Goal: Task Accomplishment & Management: Complete application form

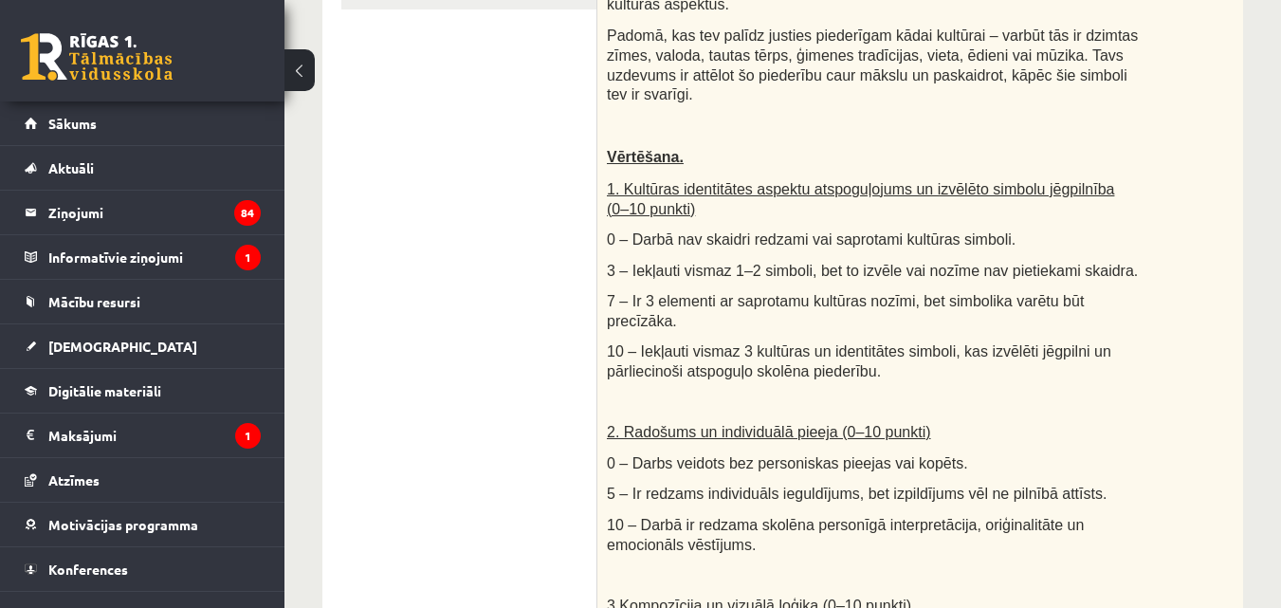
scroll to position [528, 0]
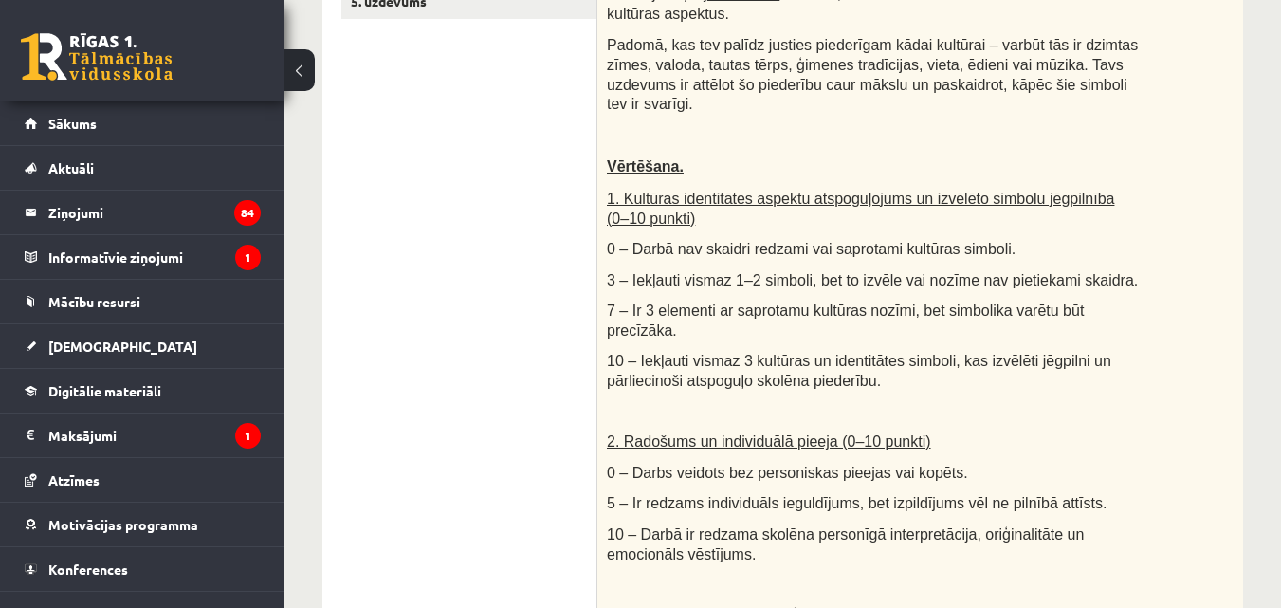
click at [1274, 253] on div "**********" at bounding box center [783, 473] width 997 height 1857
click at [1274, 248] on div "**********" at bounding box center [783, 473] width 997 height 1857
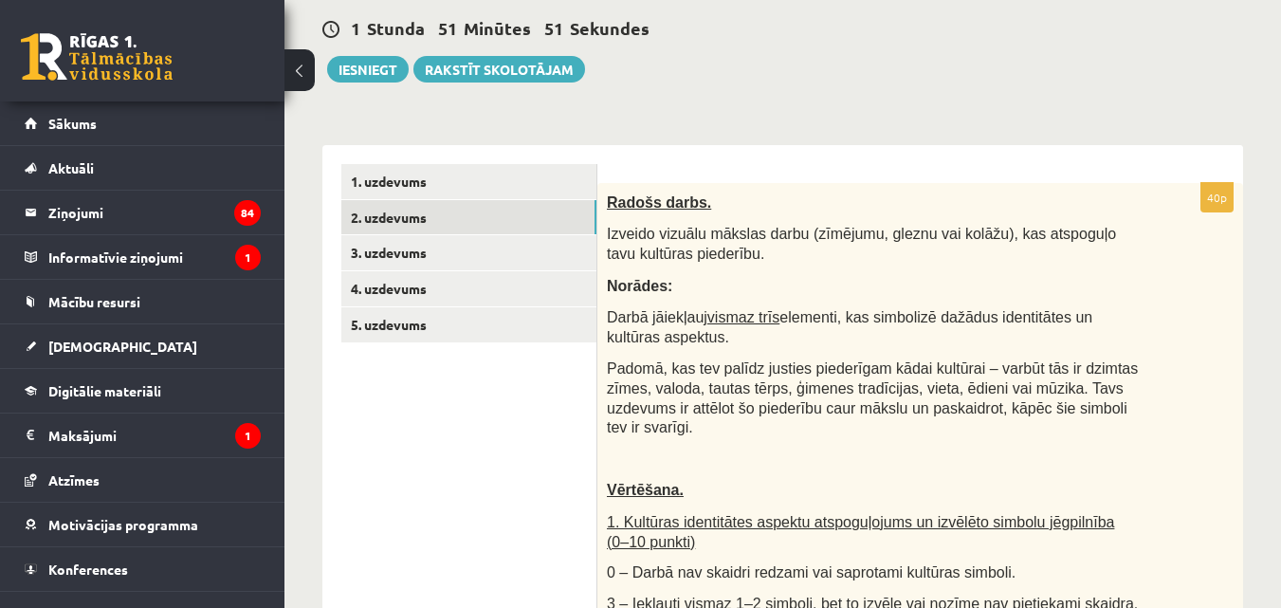
scroll to position [167, 0]
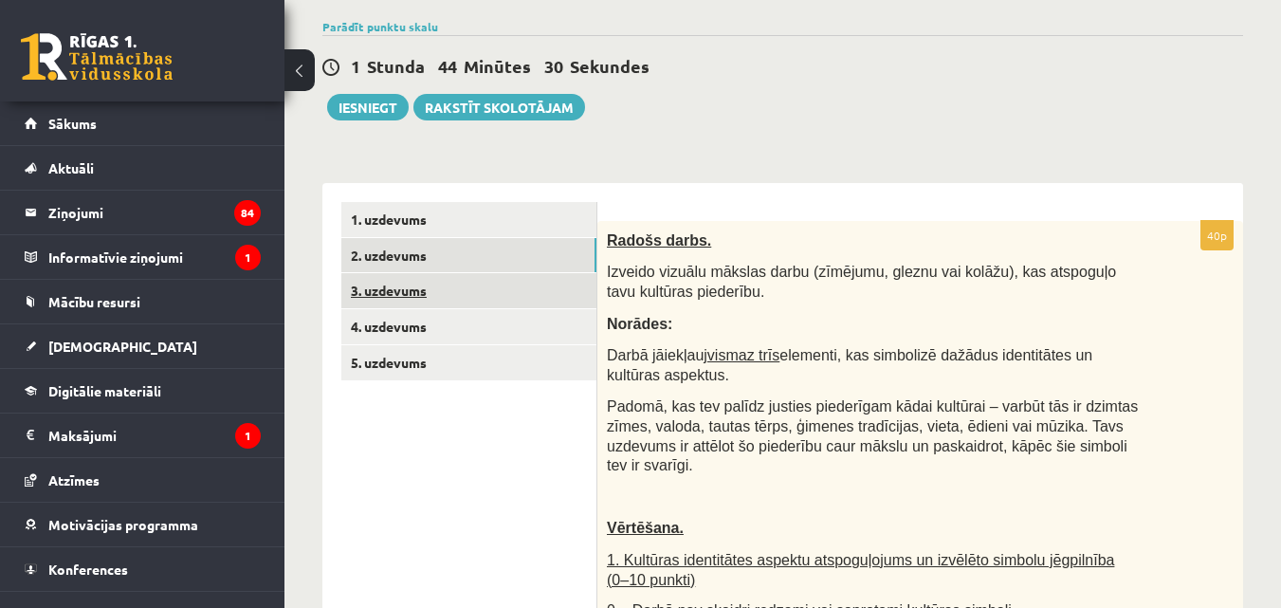
click at [509, 305] on link "3. uzdevums" at bounding box center [468, 290] width 255 height 35
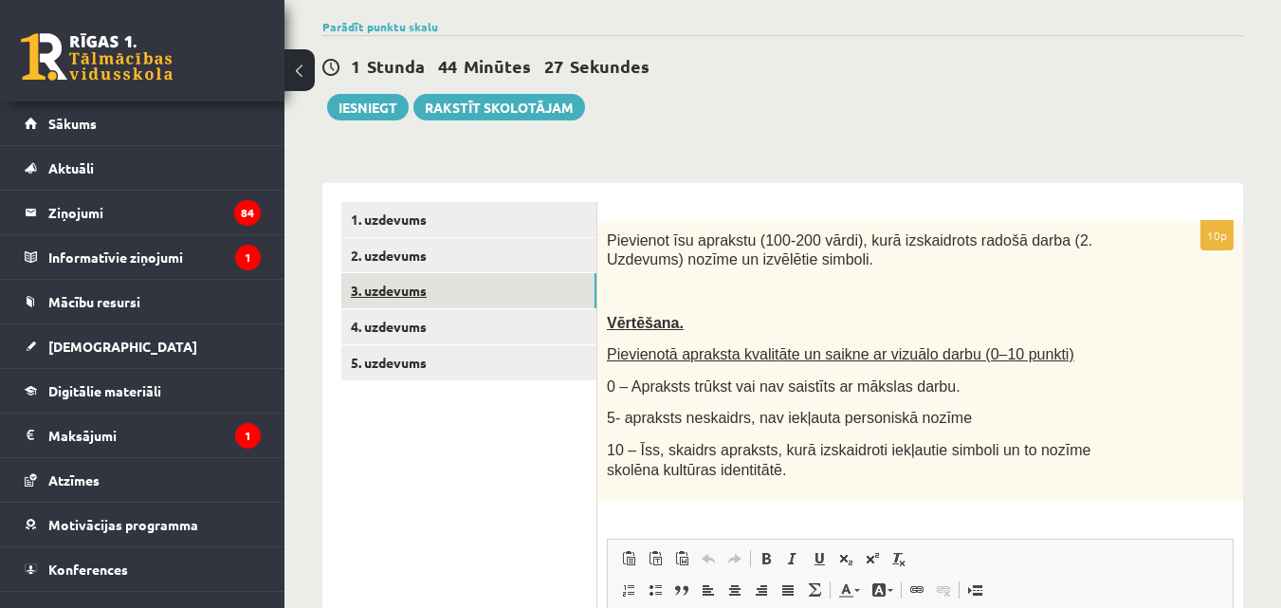
scroll to position [0, 0]
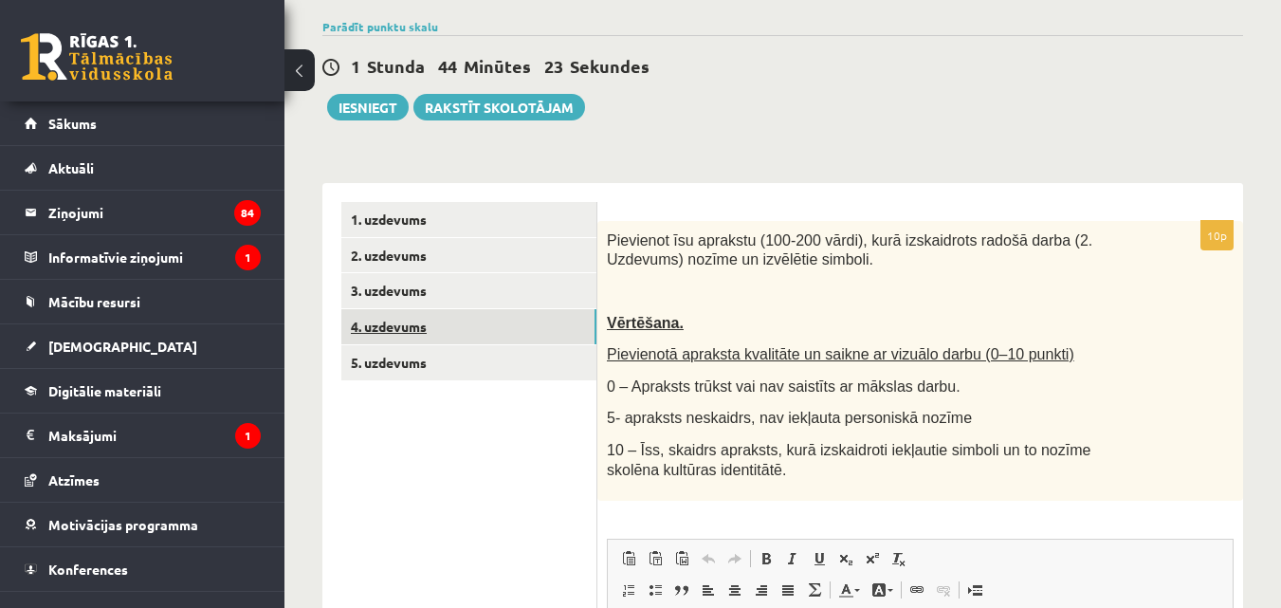
click at [478, 333] on link "4. uzdevums" at bounding box center [468, 326] width 255 height 35
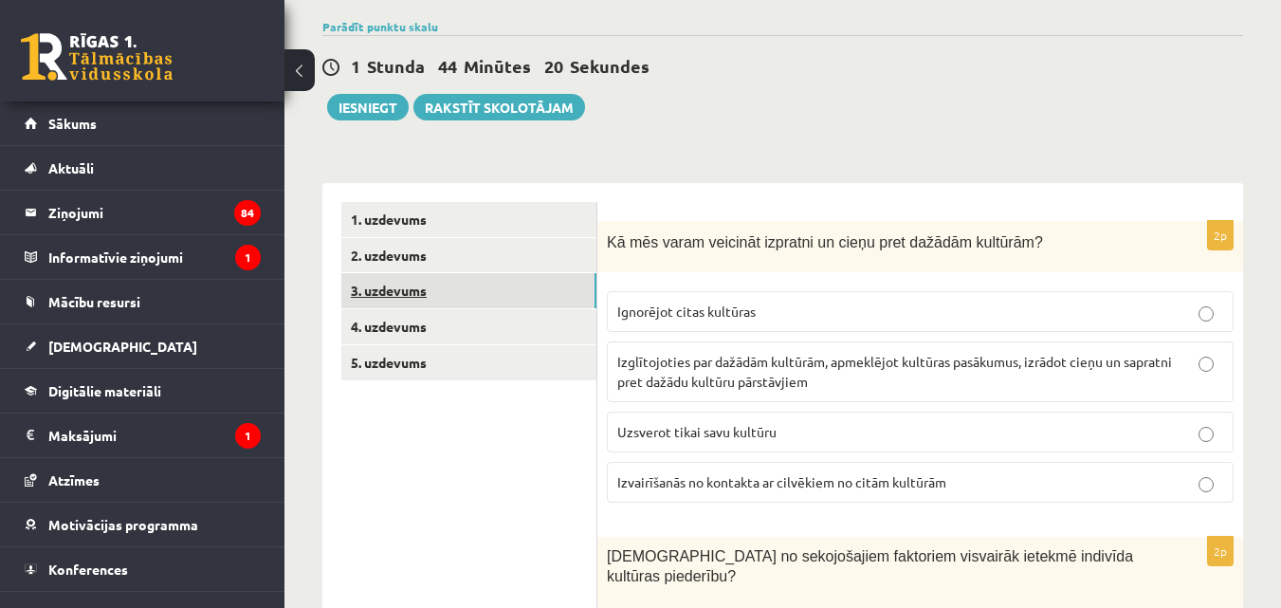
click at [454, 307] on link "3. uzdevums" at bounding box center [468, 290] width 255 height 35
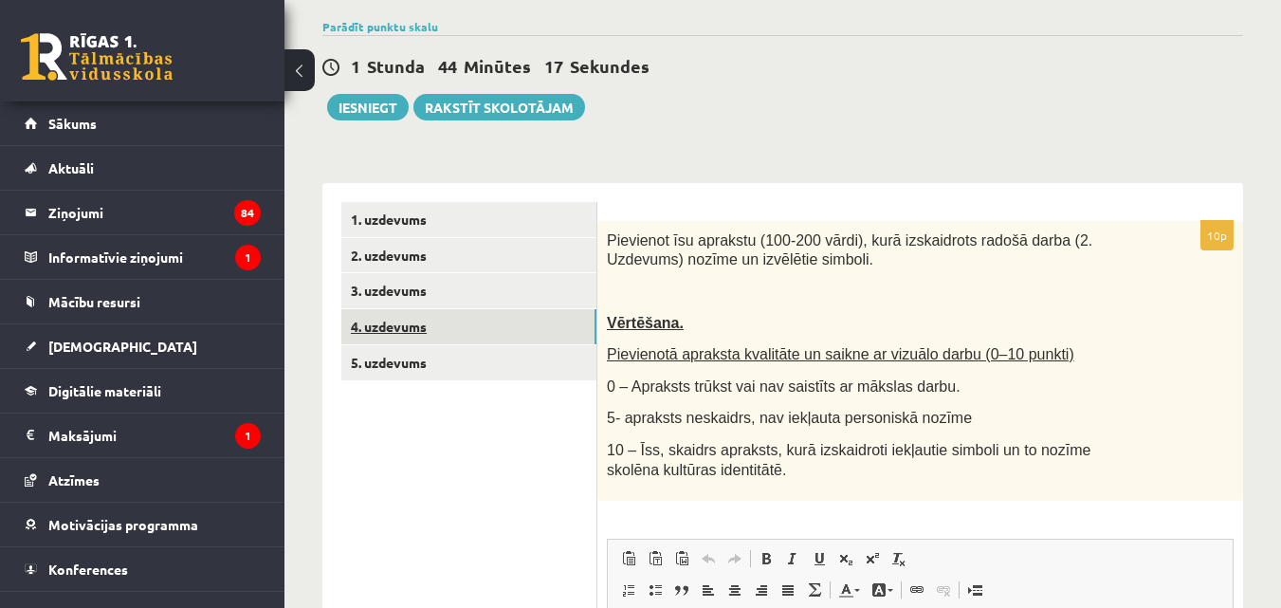
click at [433, 339] on link "4. uzdevums" at bounding box center [468, 326] width 255 height 35
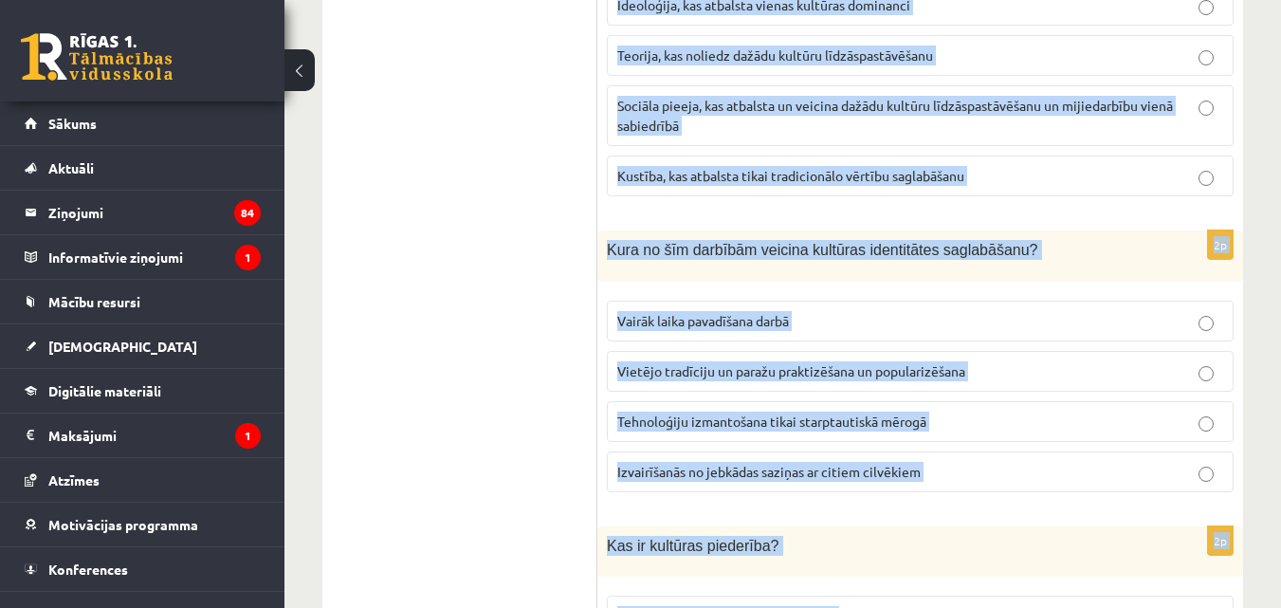
scroll to position [2818, 0]
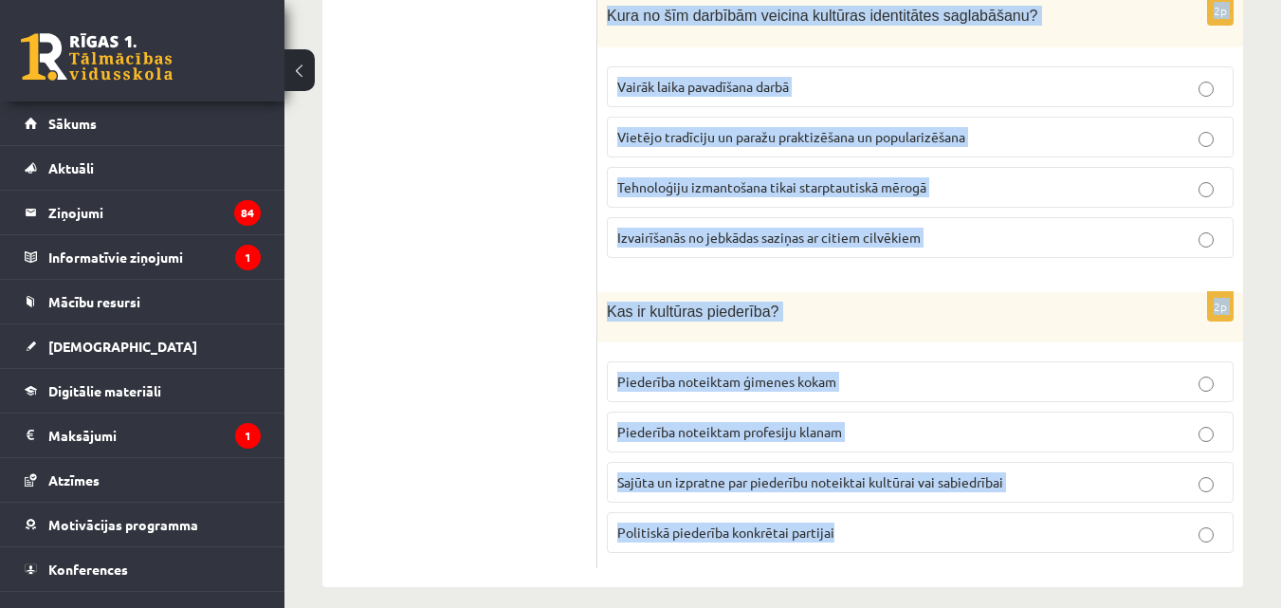
drag, startPoint x: 599, startPoint y: 410, endPoint x: 848, endPoint y: 559, distance: 289.7
copy form "Lo ips dolor sitametc adipisci el seddo eius tempori utlabore? Etdolorem aliqu …"
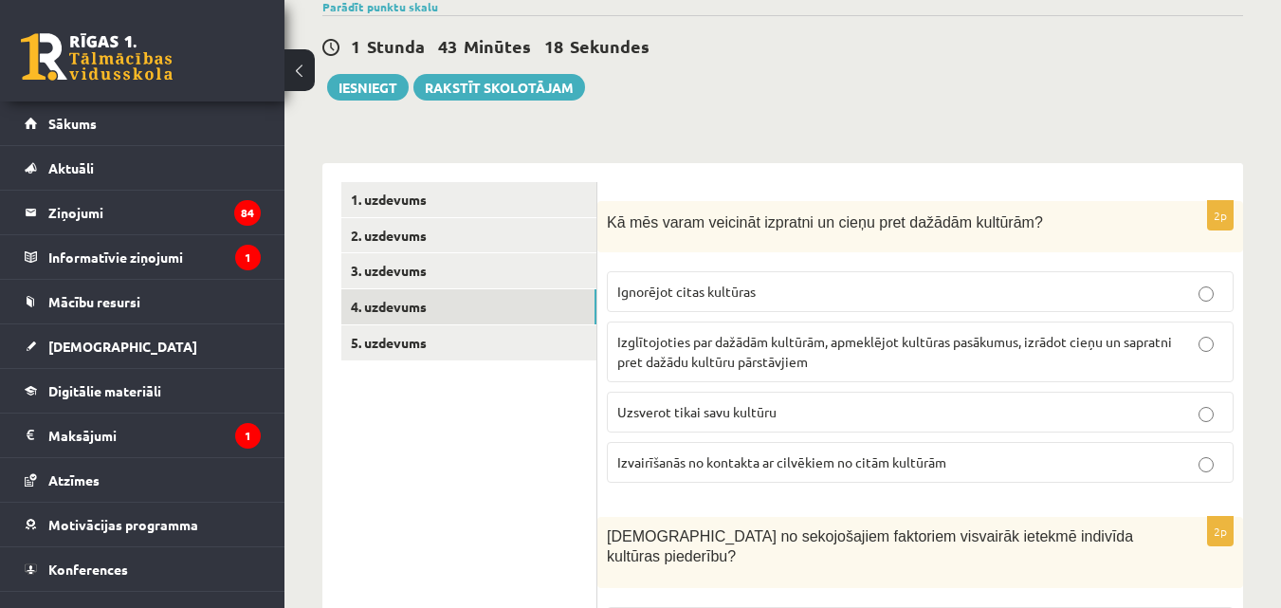
scroll to position [215, 0]
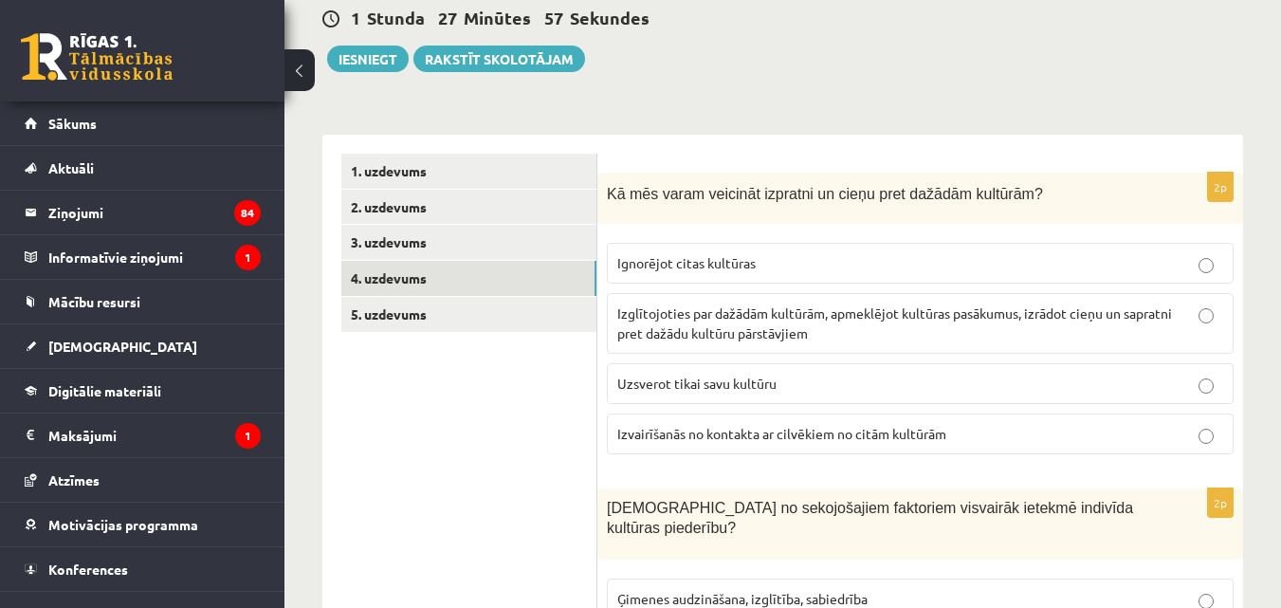
click at [865, 337] on p "Izglītojoties par dažādām kultūrām, apmeklējot kultūras pasākumus, izrādot cieņ…" at bounding box center [920, 324] width 606 height 40
click at [797, 590] on span "Ģimenes audzināšana, izglītība, sabiedrība" at bounding box center [742, 598] width 250 height 17
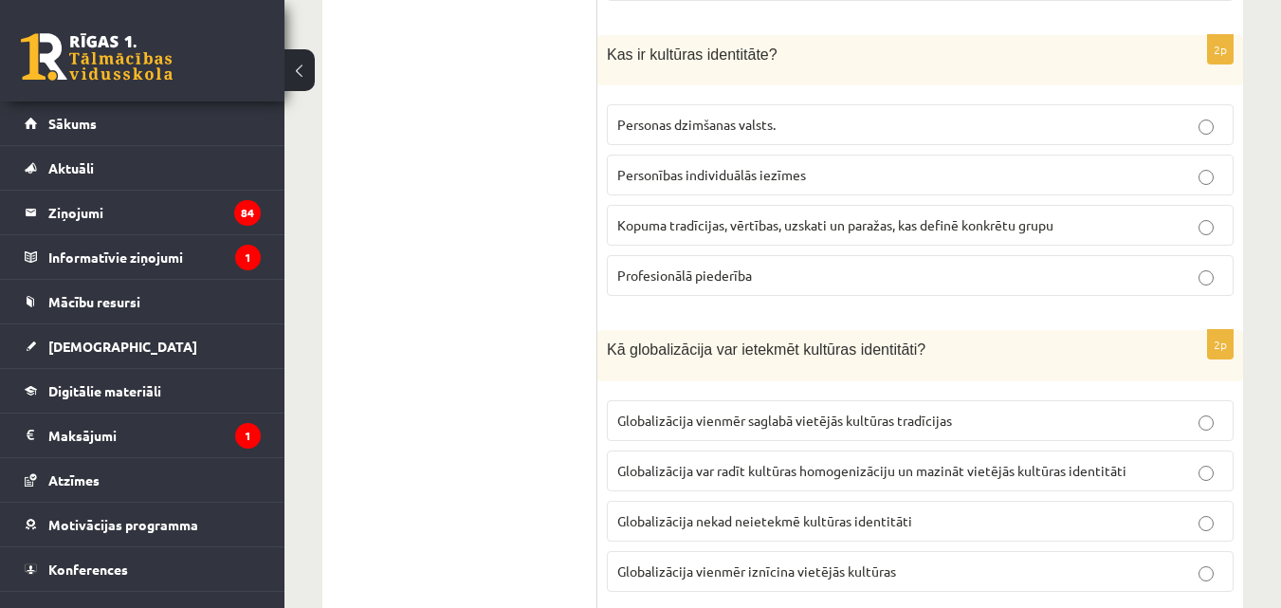
scroll to position [990, 0]
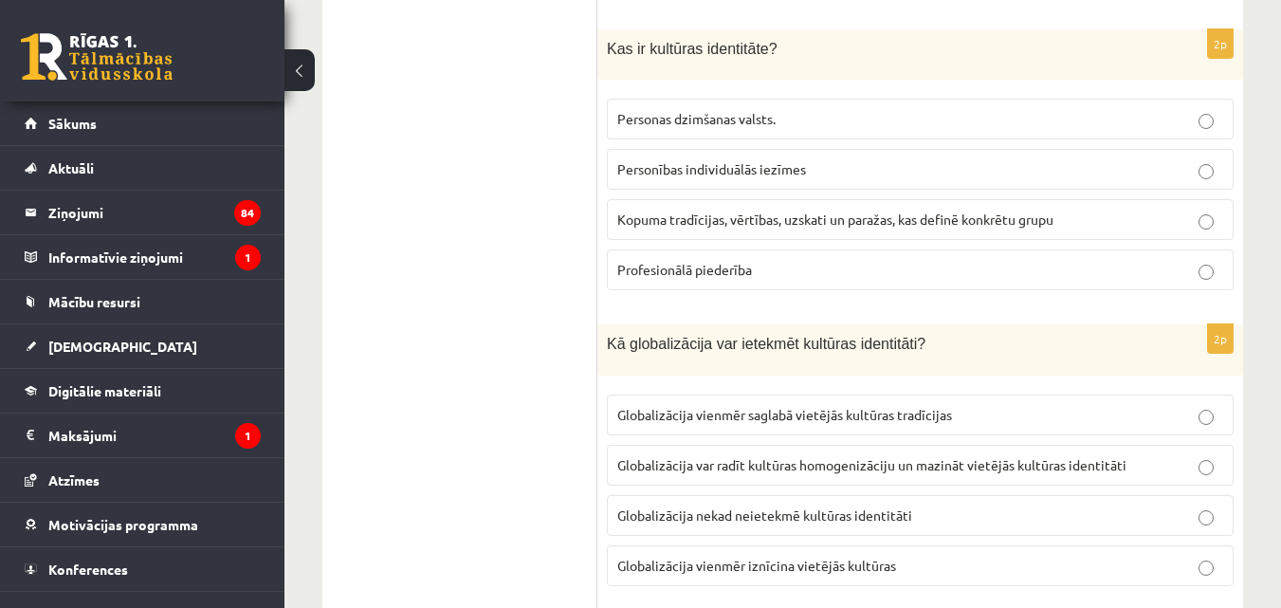
click at [766, 217] on label "Kopuma tradīcijas, vērtības, uzskati un paražas, kas definē konkrētu grupu" at bounding box center [920, 219] width 627 height 41
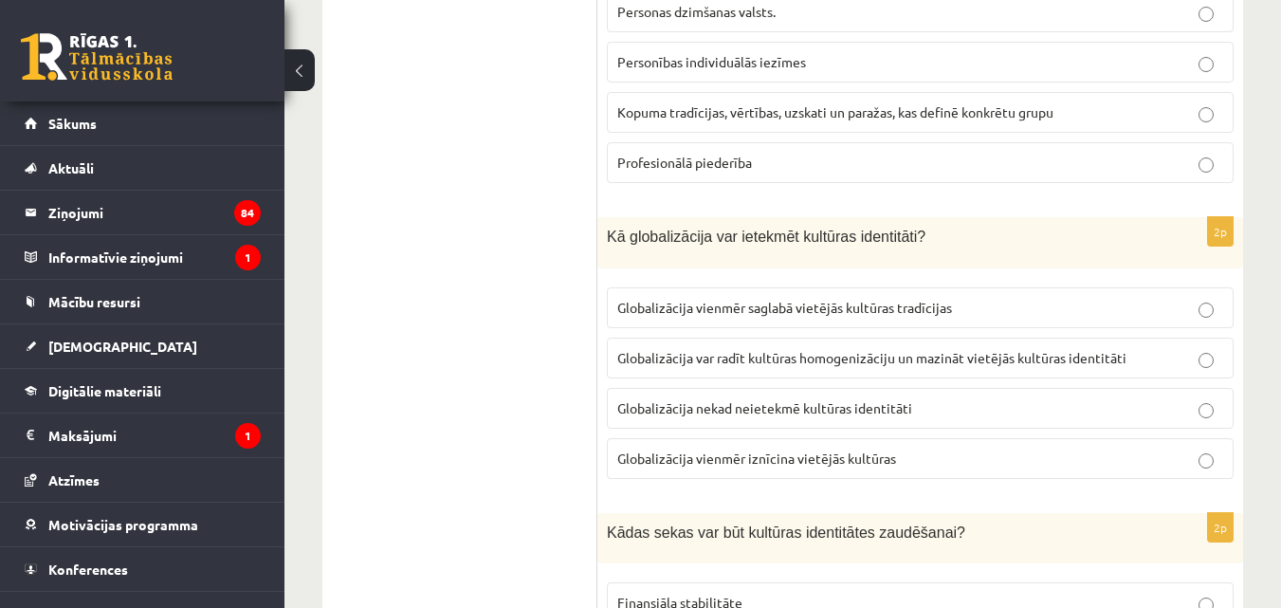
click at [771, 349] on span "Globalizācija var radīt kultūras homogenizāciju un mazināt vietējās kultūras id…" at bounding box center [871, 357] width 509 height 17
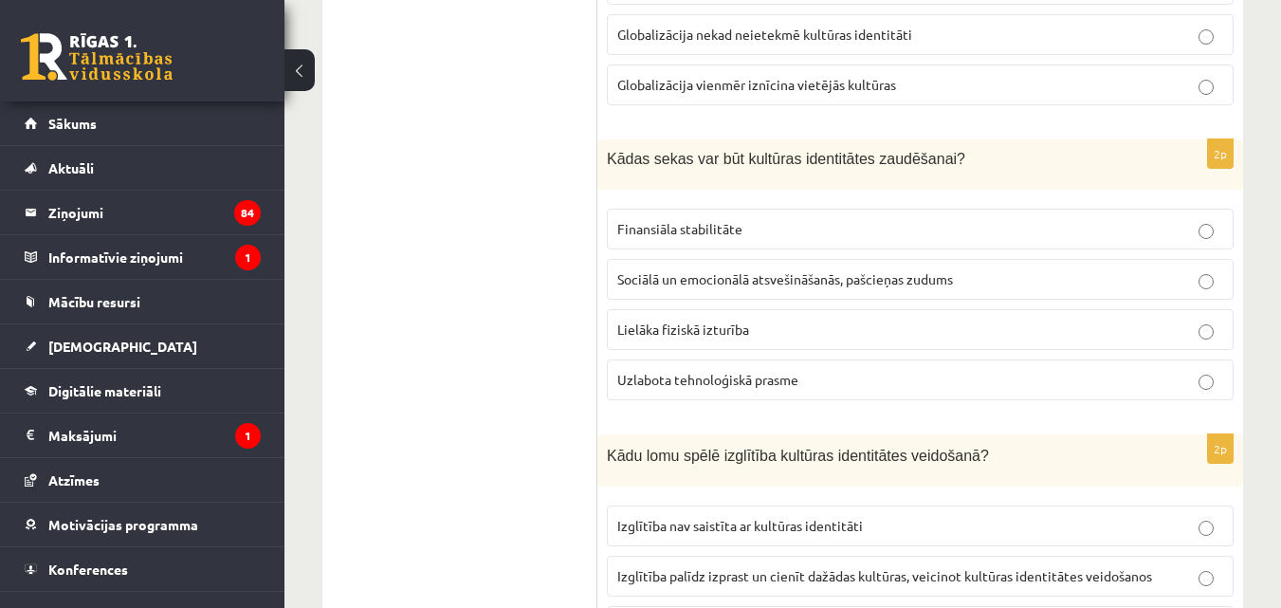
scroll to position [1477, 0]
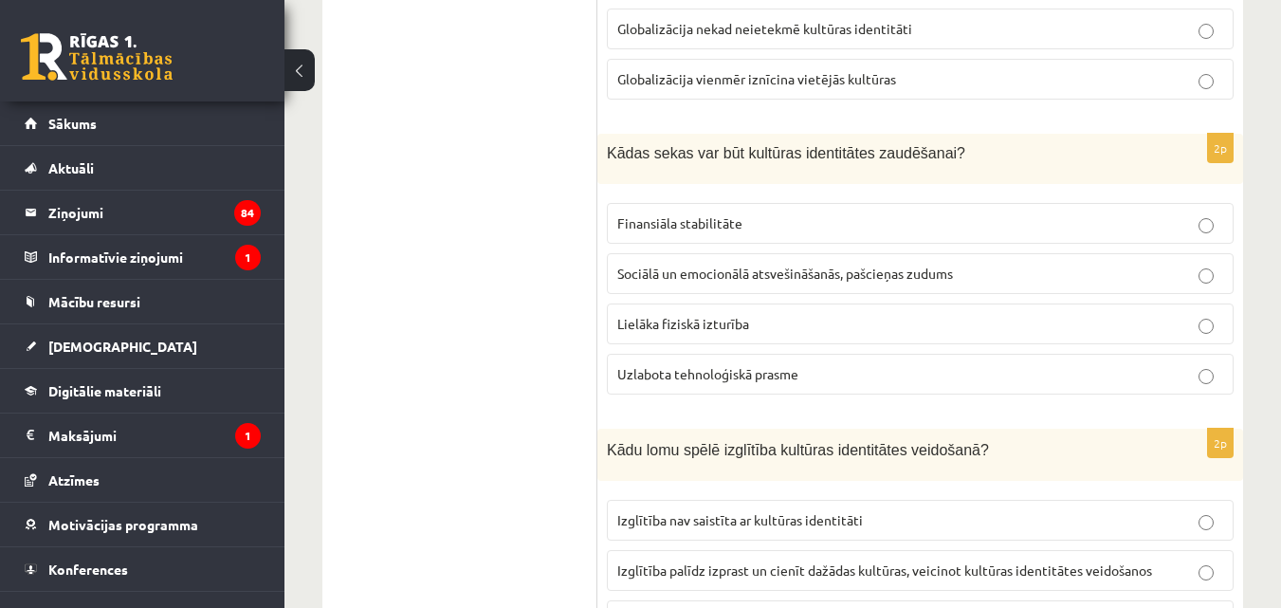
click at [791, 264] on p "Sociālā un emocionālā atsvešināšanās, pašcieņas zudums" at bounding box center [920, 274] width 606 height 20
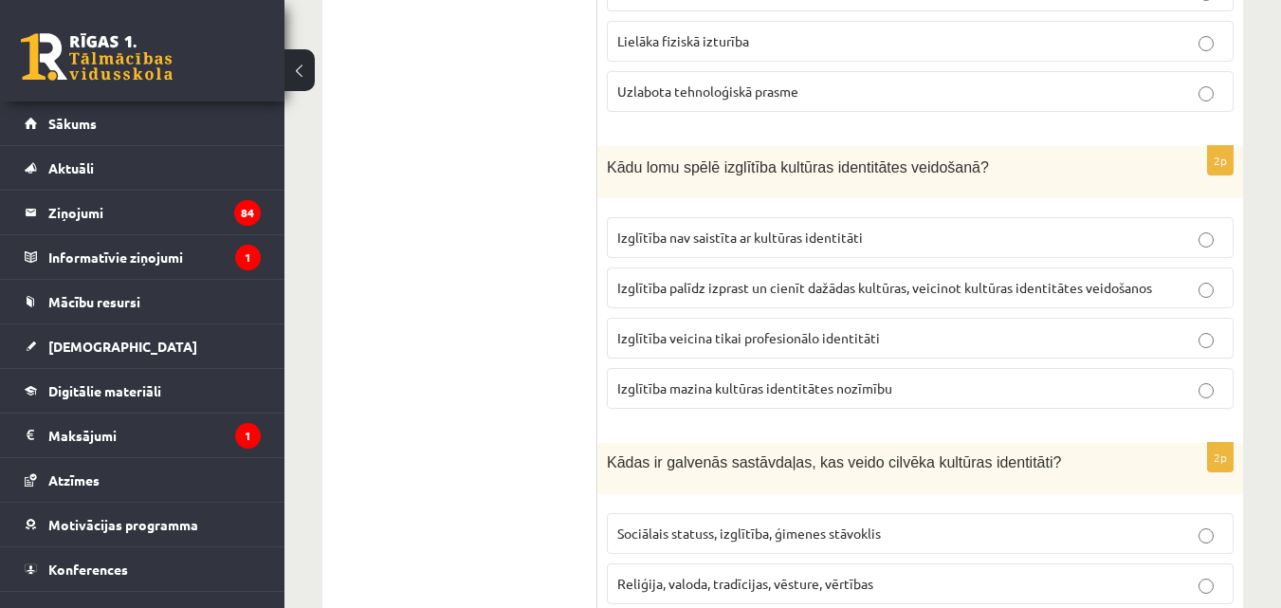
scroll to position [1765, 0]
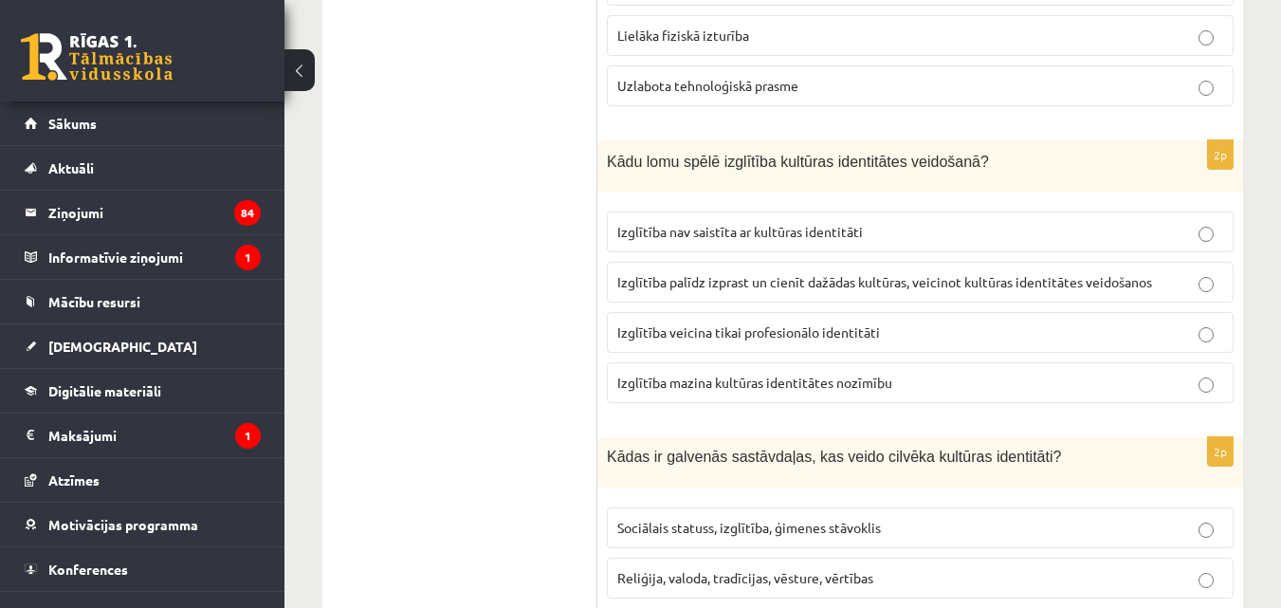
click at [724, 279] on label "Izglītība palīdz izprast un cienīt dažādas kultūras, veicinot kultūras identitā…" at bounding box center [920, 282] width 627 height 41
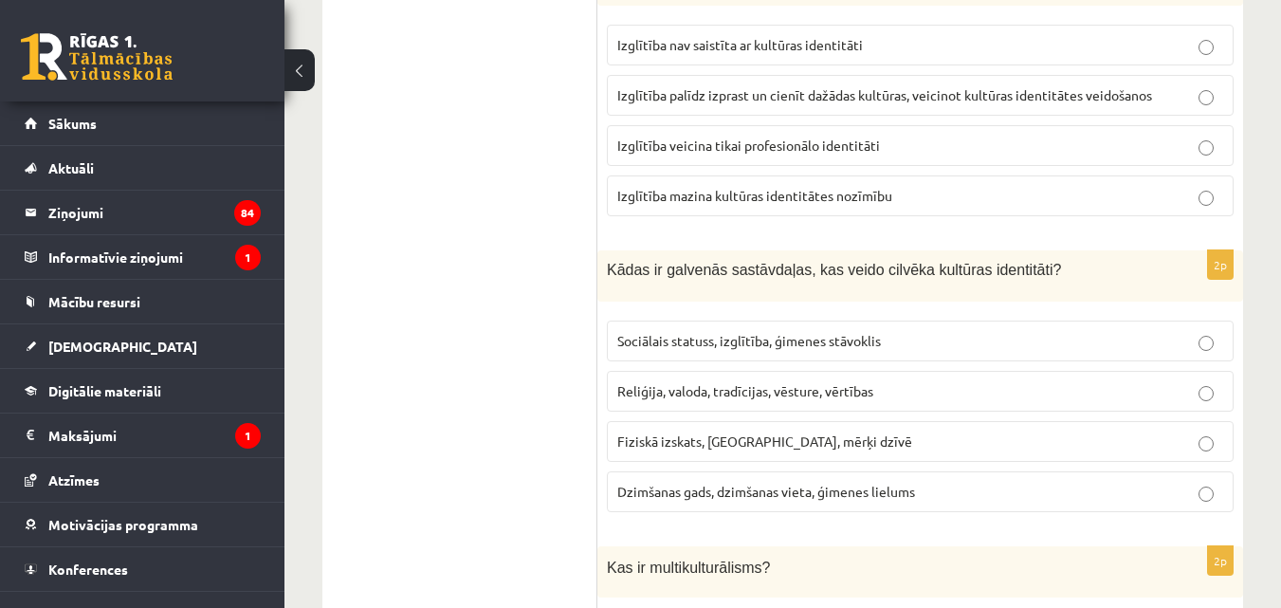
scroll to position [1963, 0]
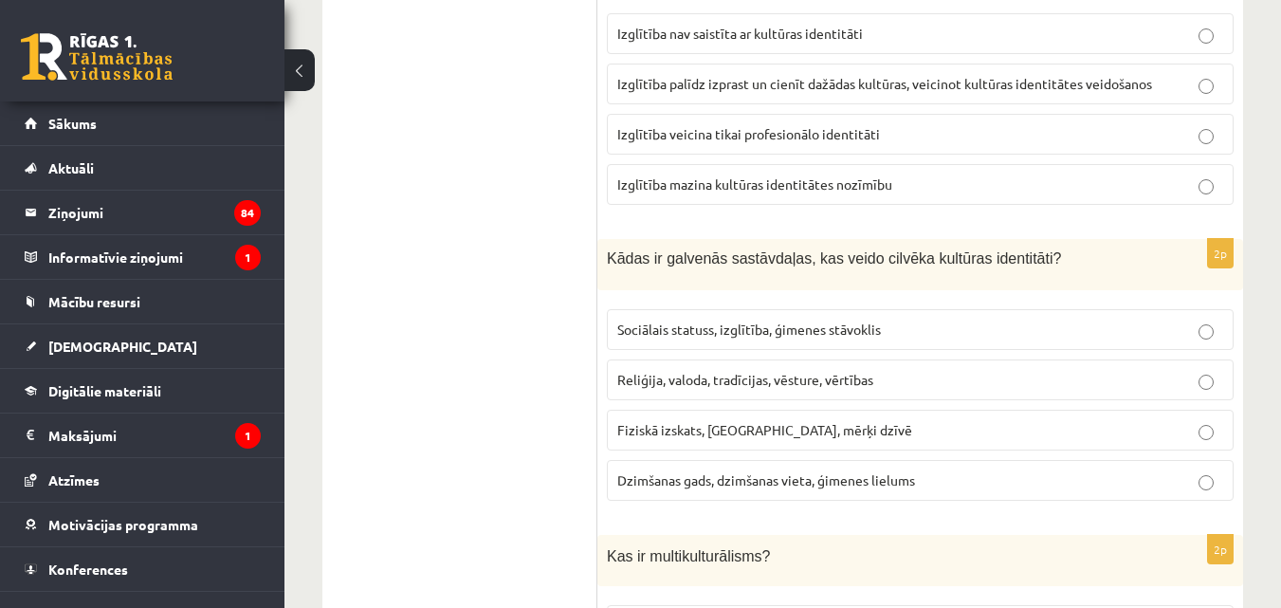
click at [817, 375] on label "Reliģija, valoda, tradīcijas, vēsture, vērtības" at bounding box center [920, 379] width 627 height 41
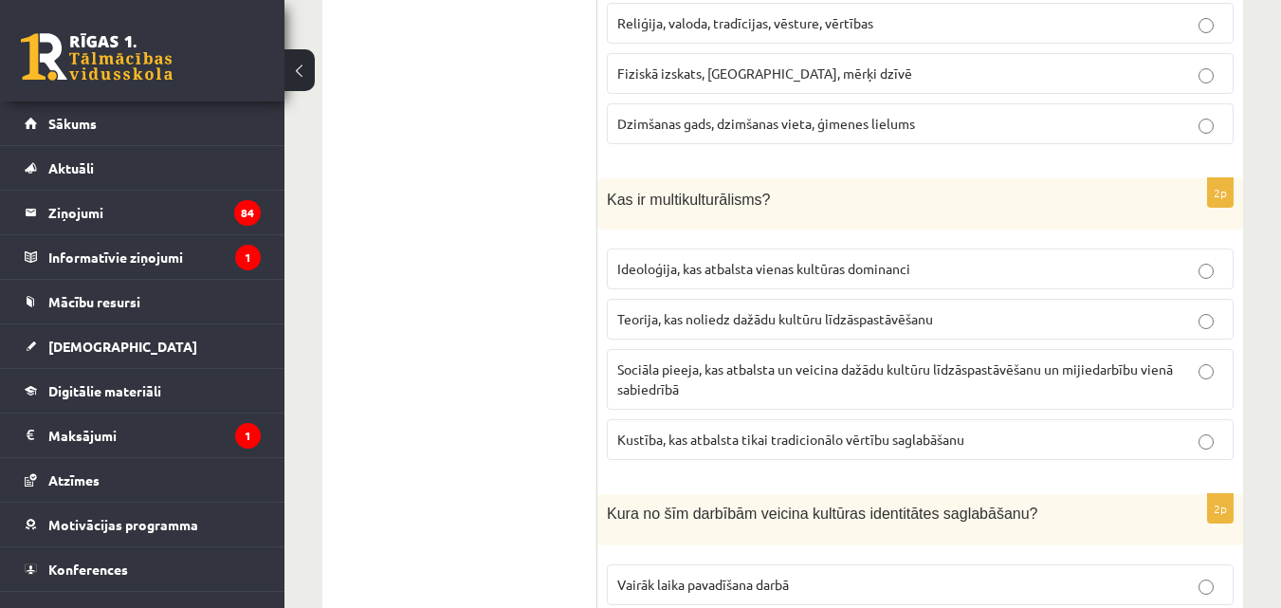
scroll to position [2331, 0]
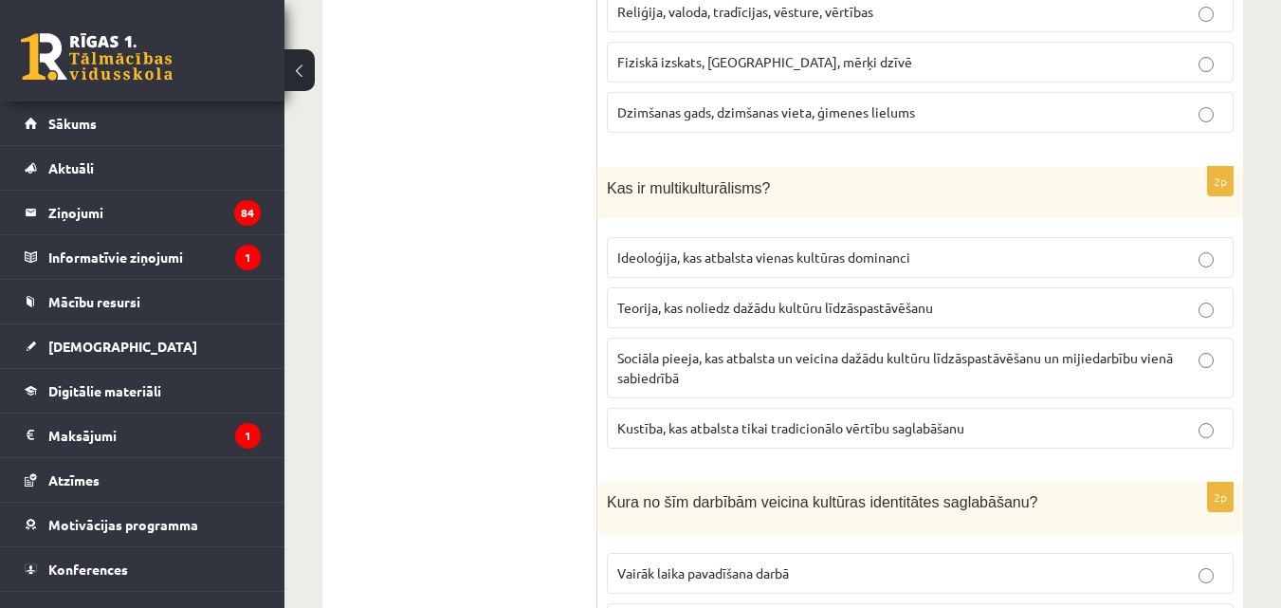
click at [798, 349] on span "Sociāla pieeja, kas atbalsta un veicina dažādu kultūru līdzāspastāvēšanu un mij…" at bounding box center [895, 367] width 556 height 37
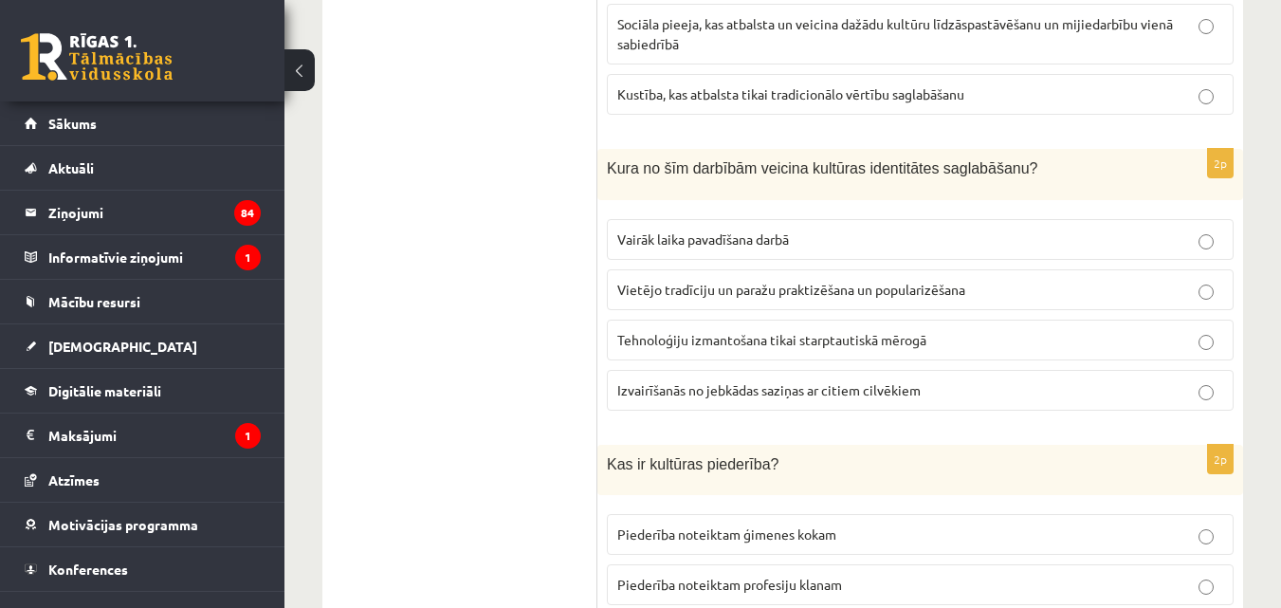
scroll to position [2671, 0]
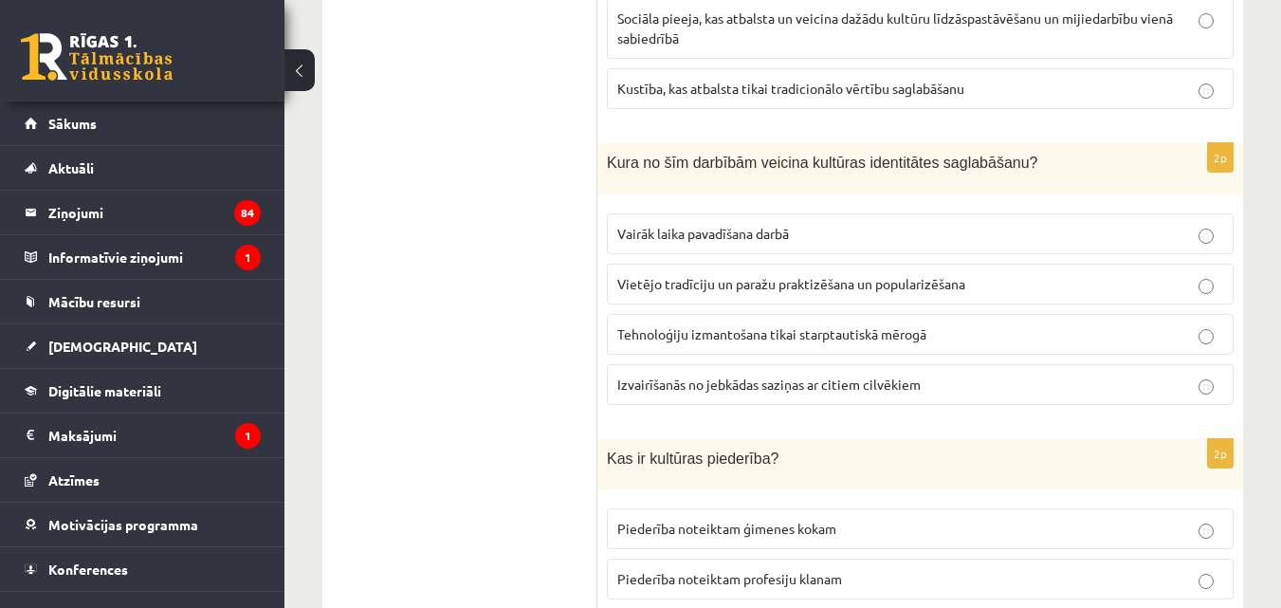
click at [751, 275] on p "Vietējo tradīciju un paražu praktizēšana un popularizēšana" at bounding box center [920, 284] width 606 height 20
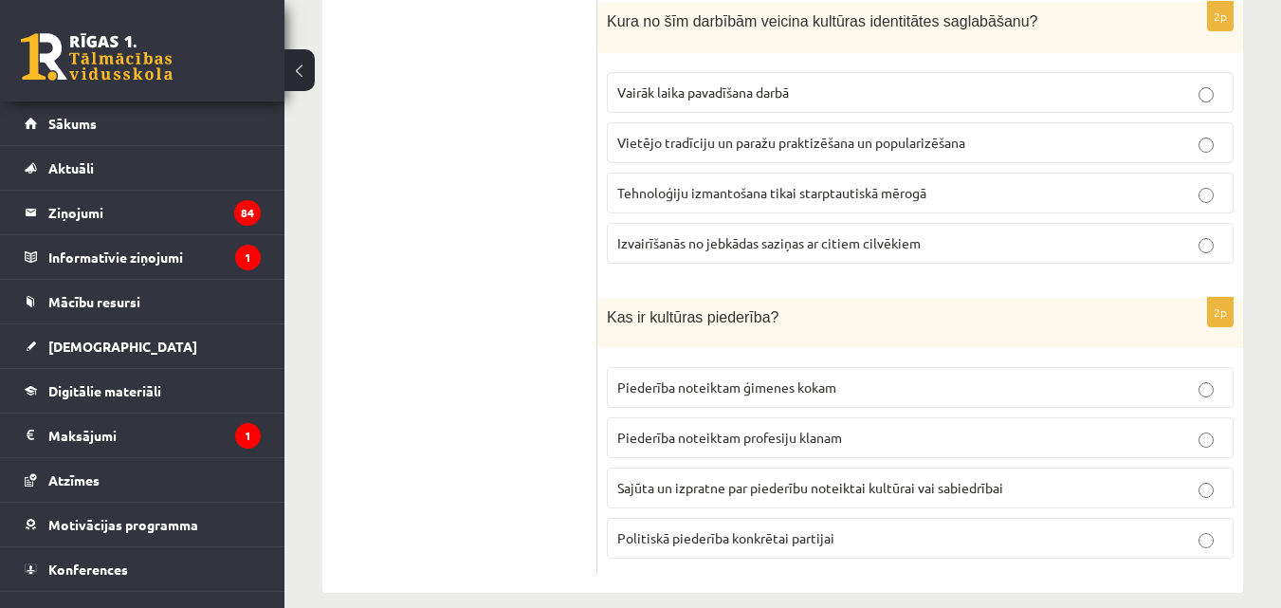
scroll to position [2818, 0]
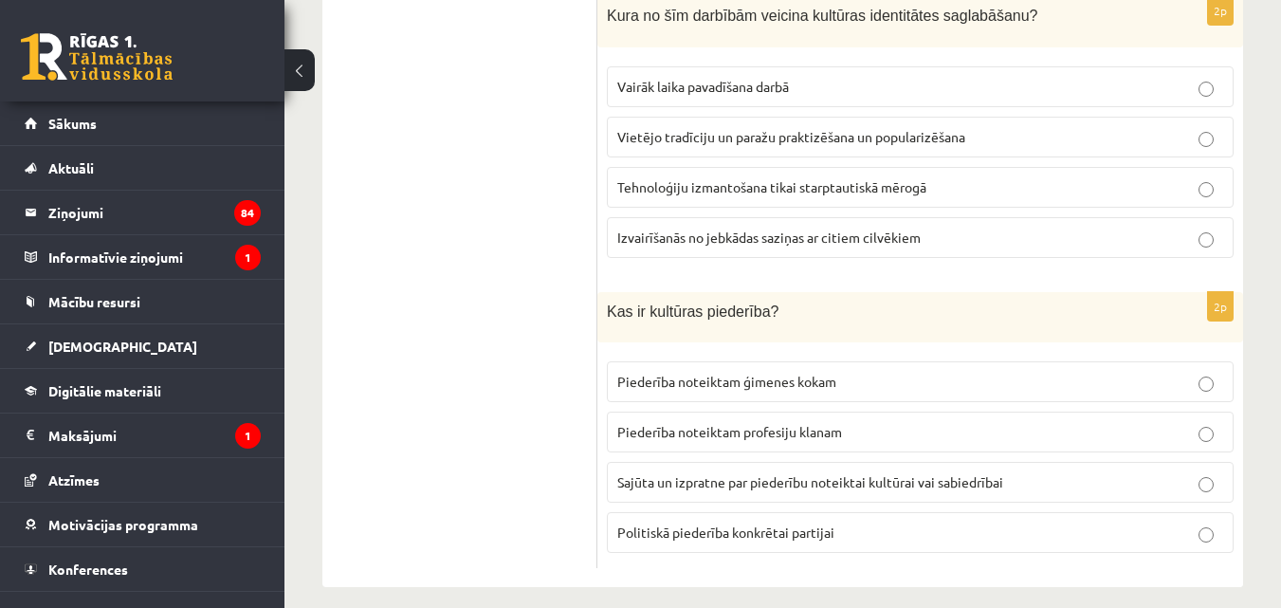
click at [801, 473] on span "Sajūta un izpratne par piederību noteiktai kultūrai vai sabiedrībai" at bounding box center [810, 481] width 386 height 17
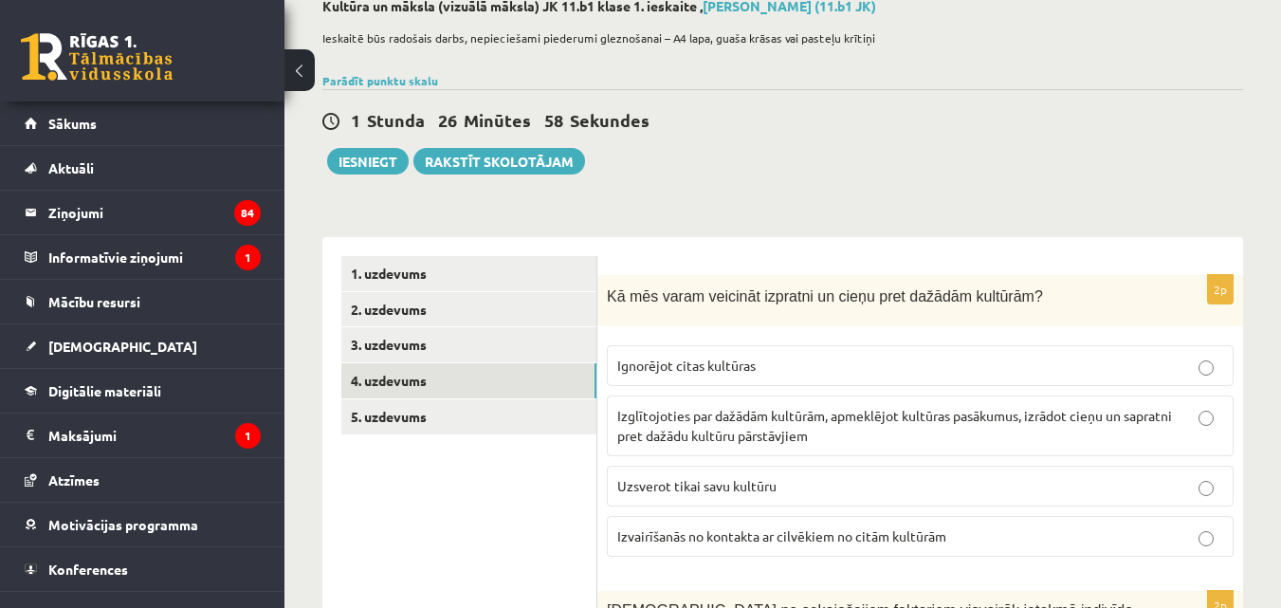
scroll to position [101, 0]
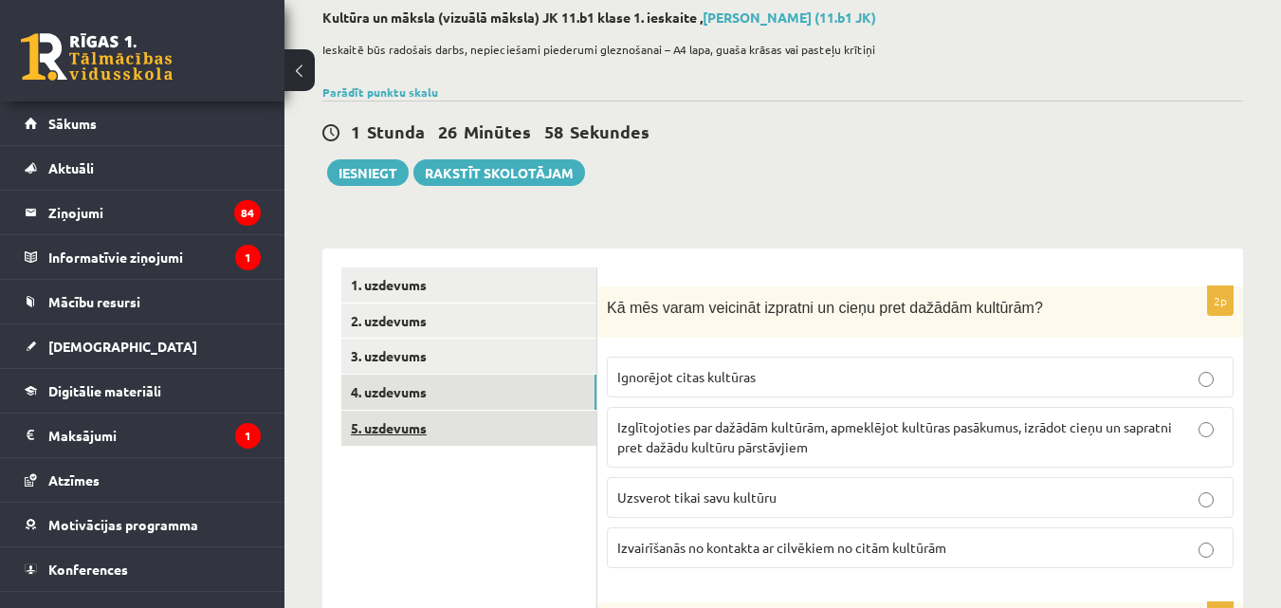
click at [553, 414] on link "5. uzdevums" at bounding box center [468, 428] width 255 height 35
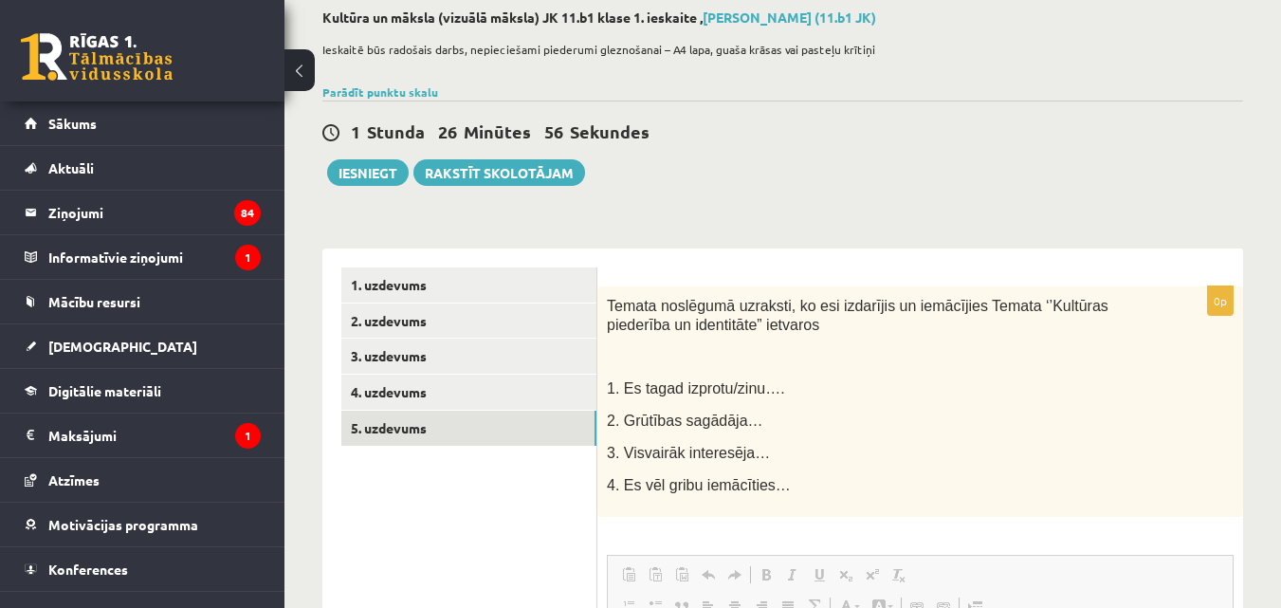
scroll to position [0, 0]
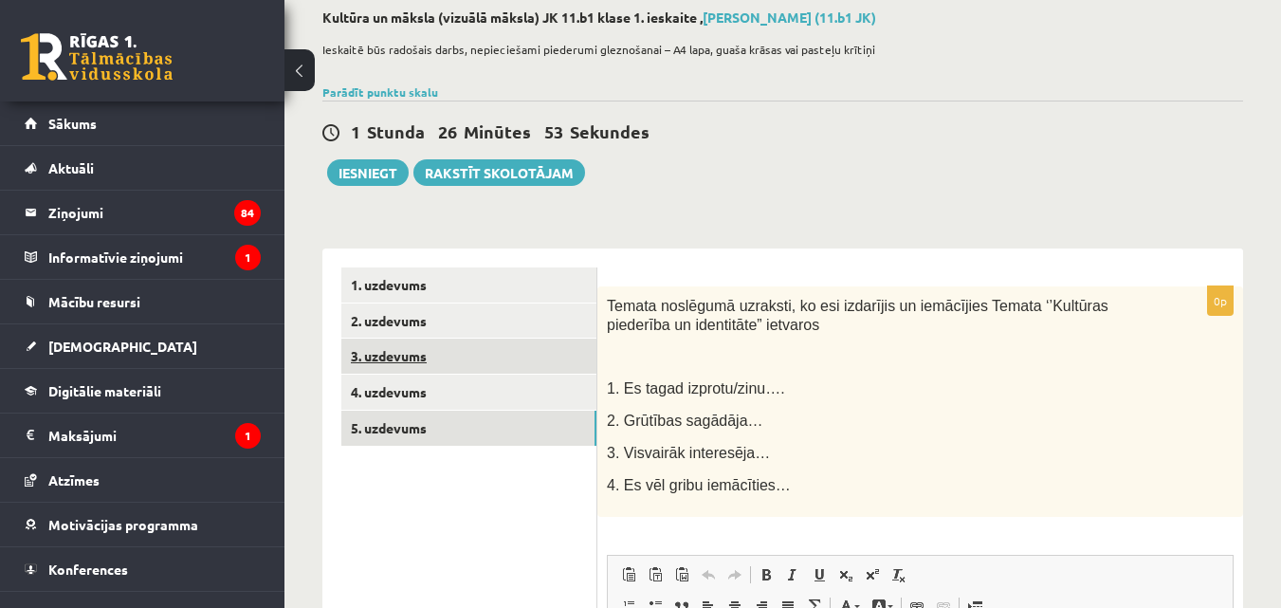
click at [471, 355] on link "3. uzdevums" at bounding box center [468, 356] width 255 height 35
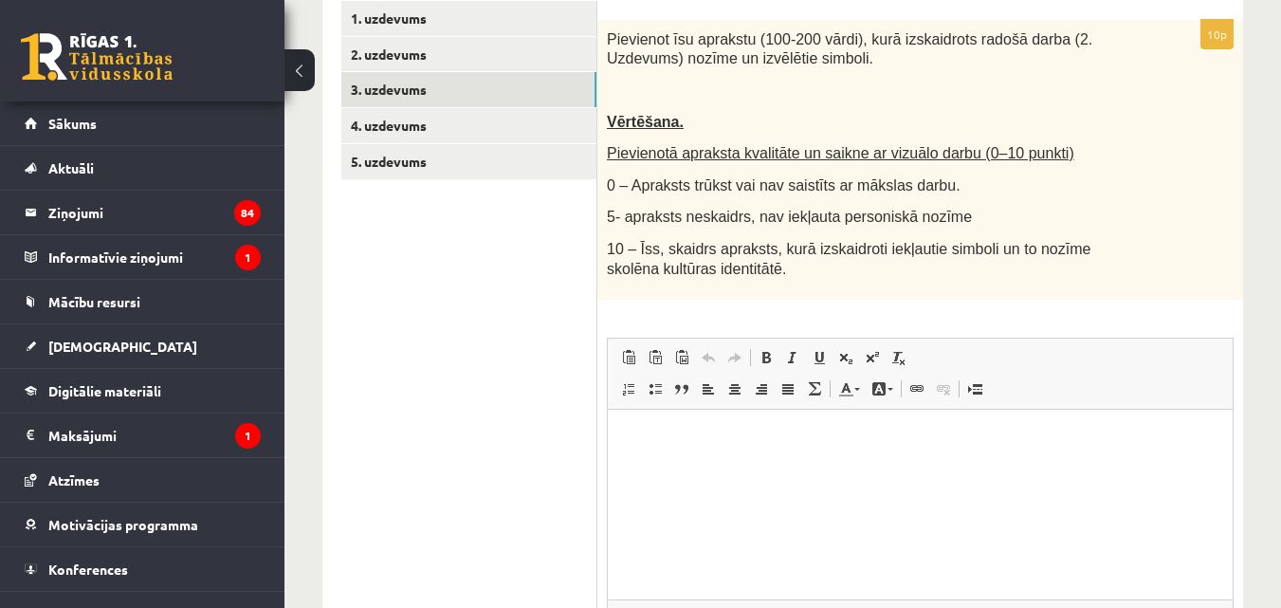
scroll to position [391, 0]
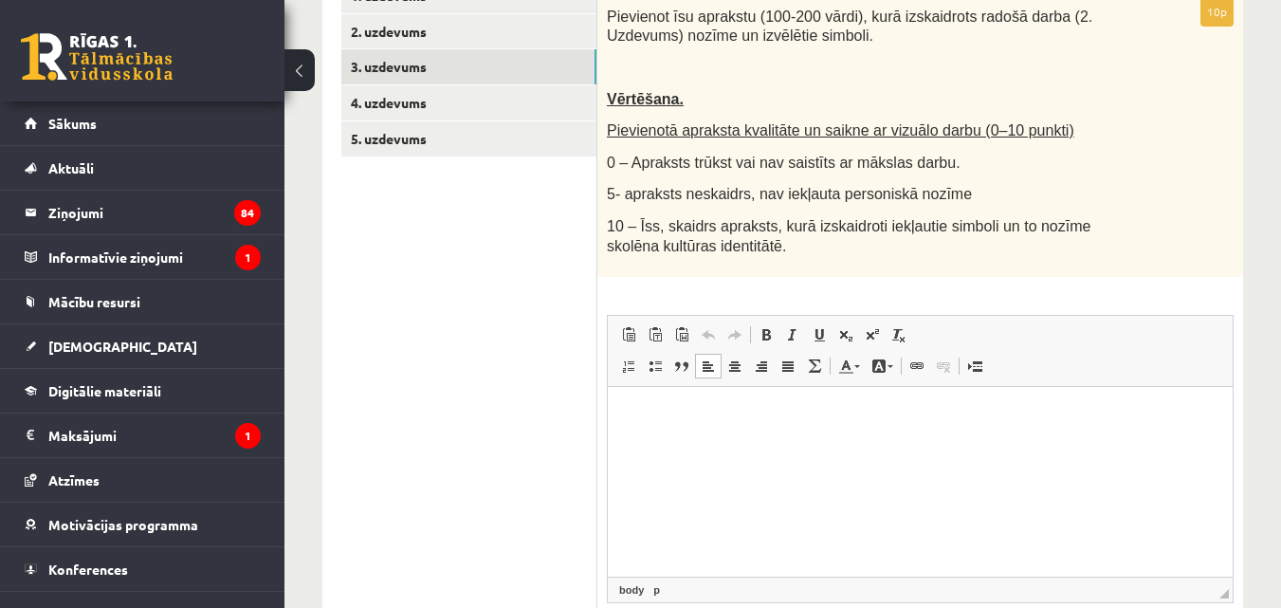
click at [727, 399] on html at bounding box center [920, 416] width 625 height 58
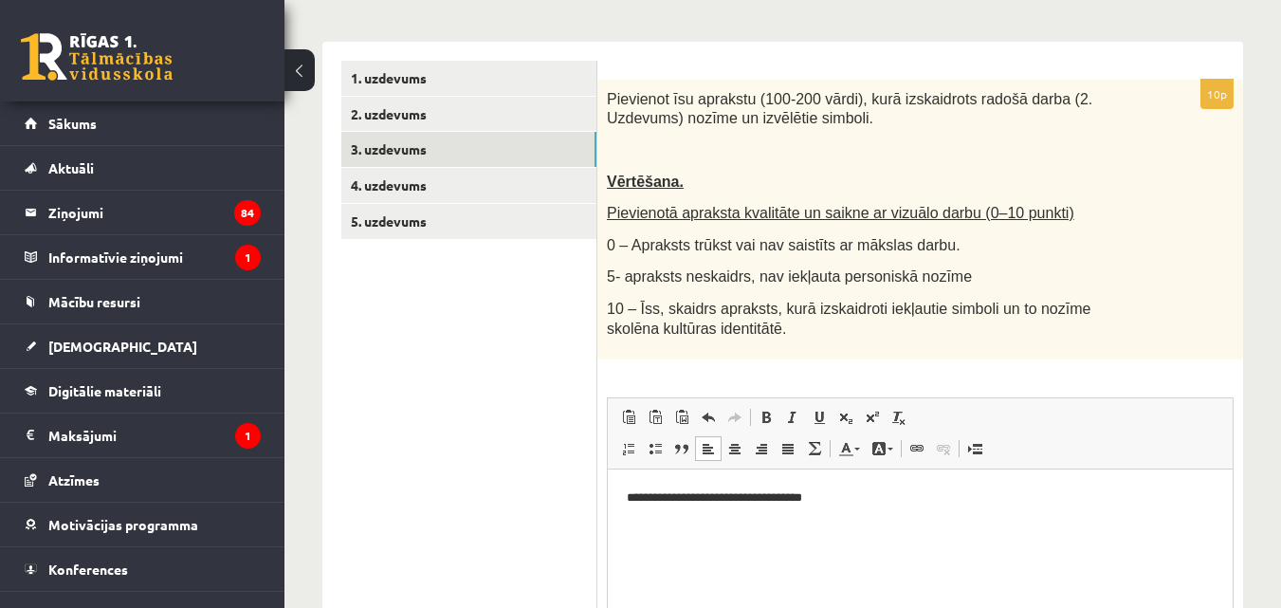
scroll to position [306, 0]
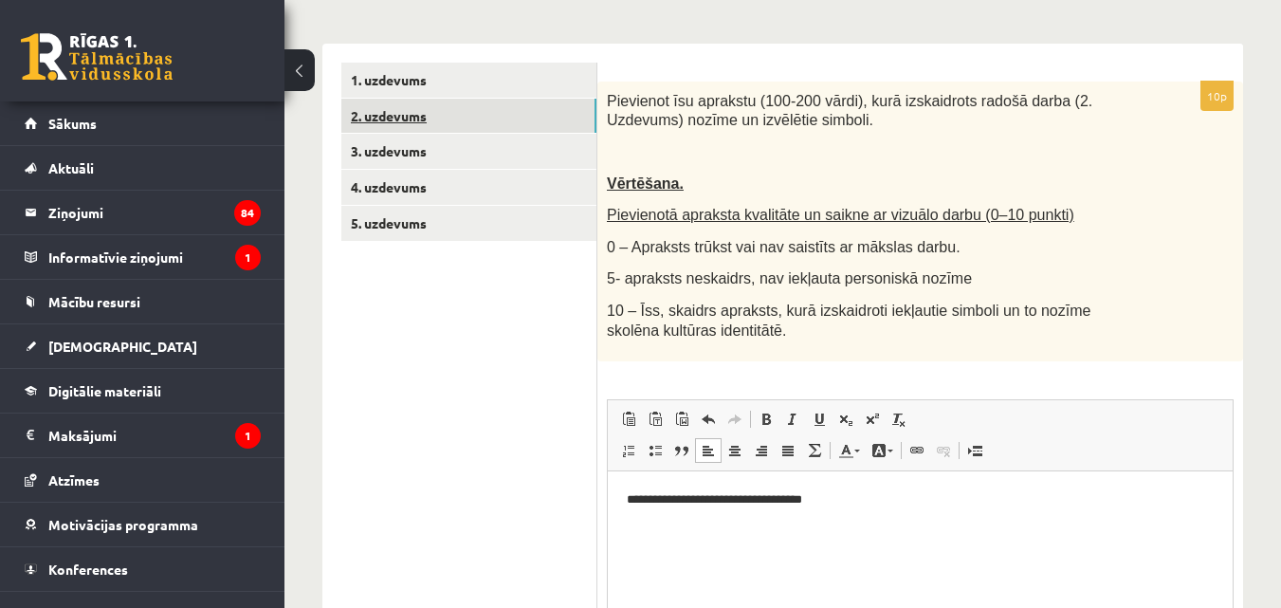
click at [524, 106] on link "2. uzdevums" at bounding box center [468, 116] width 255 height 35
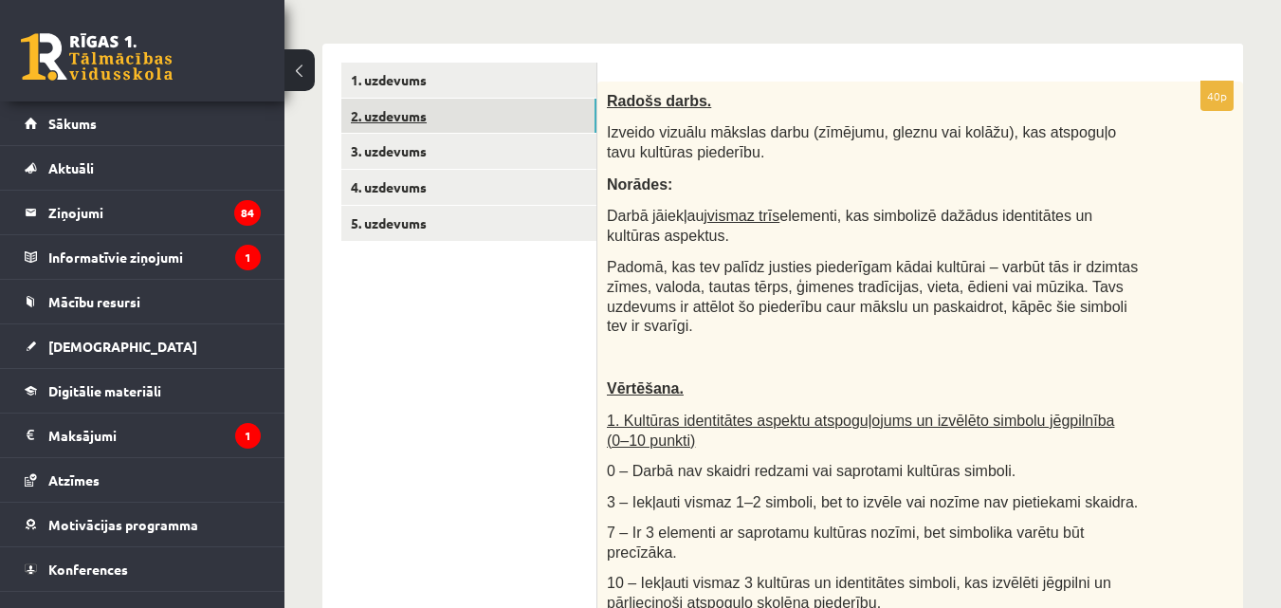
scroll to position [0, 0]
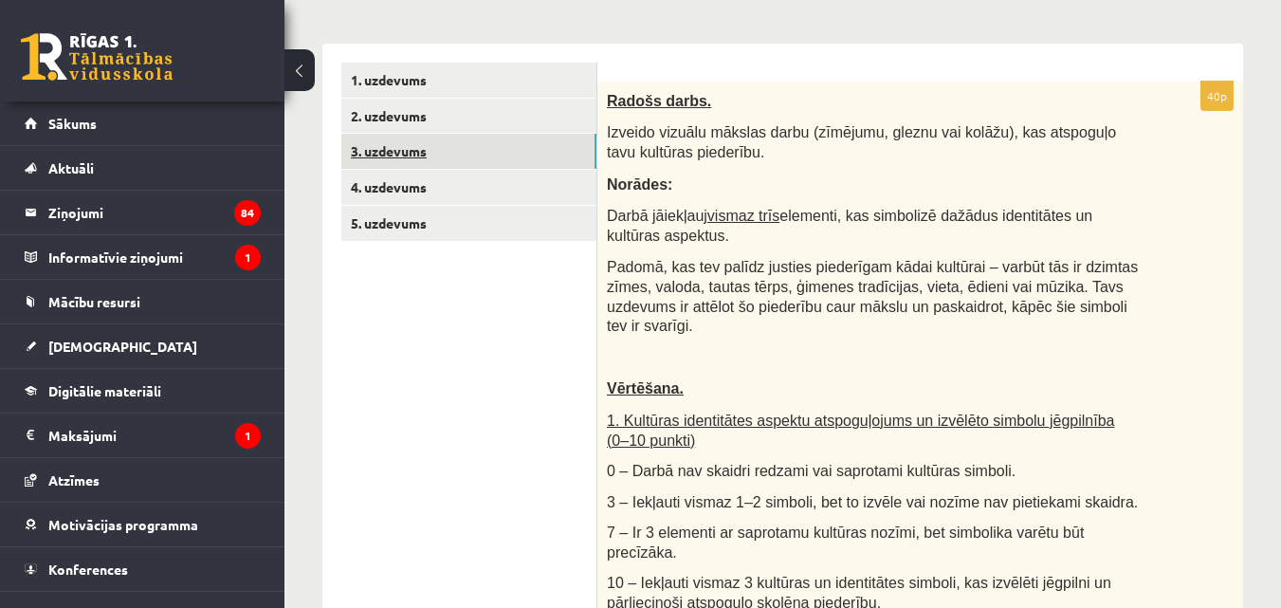
click at [503, 143] on link "3. uzdevums" at bounding box center [468, 151] width 255 height 35
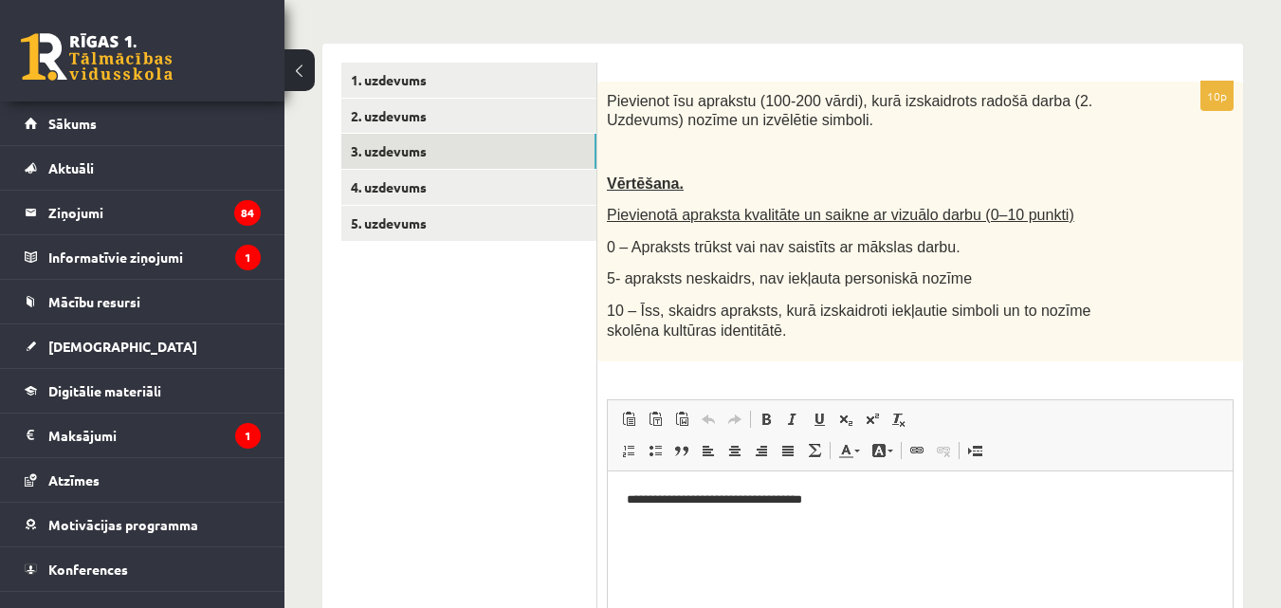
click at [858, 493] on p "**********" at bounding box center [920, 500] width 587 height 20
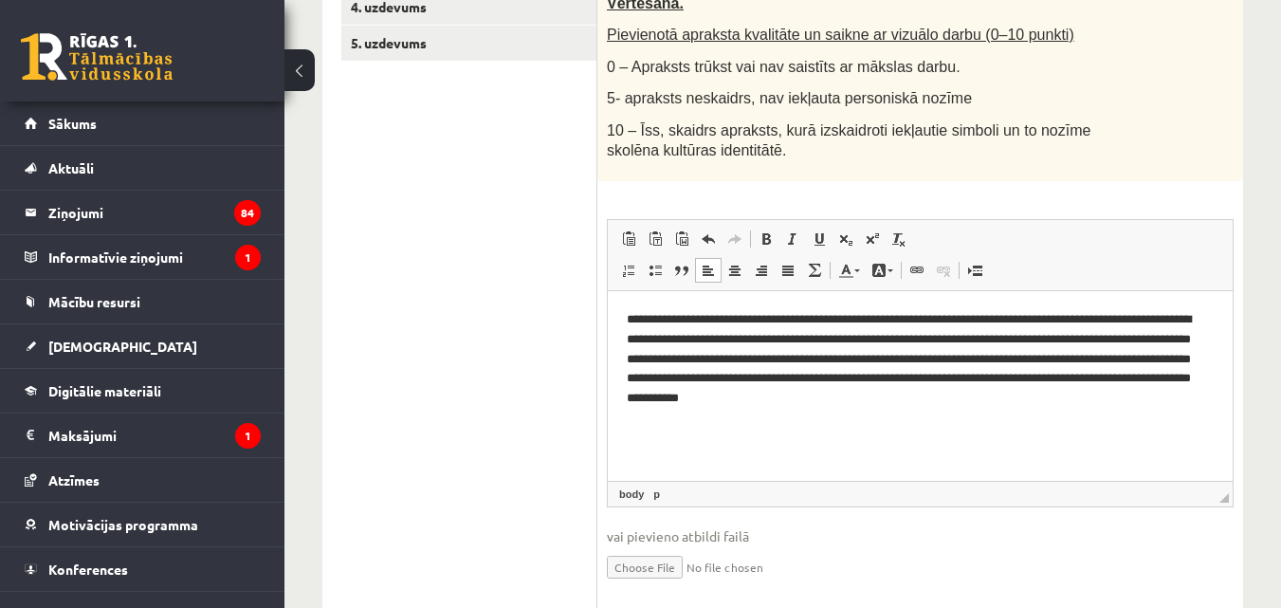
scroll to position [498, 0]
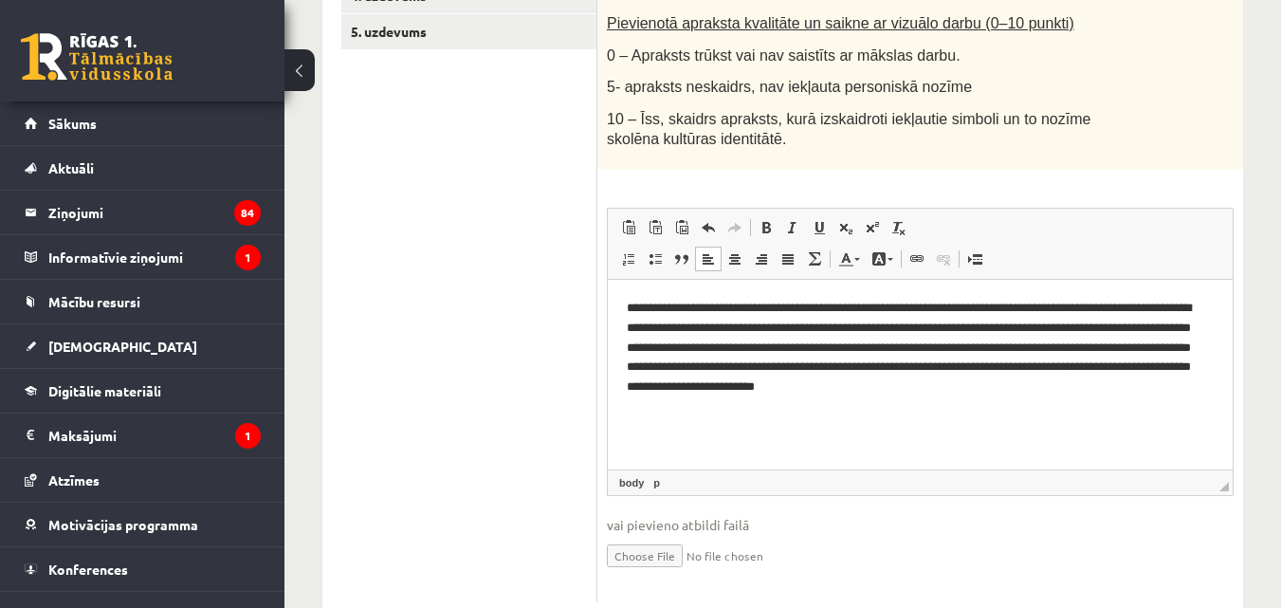
click at [1034, 388] on p "**********" at bounding box center [920, 348] width 587 height 99
click at [1099, 380] on p "**********" at bounding box center [920, 348] width 587 height 99
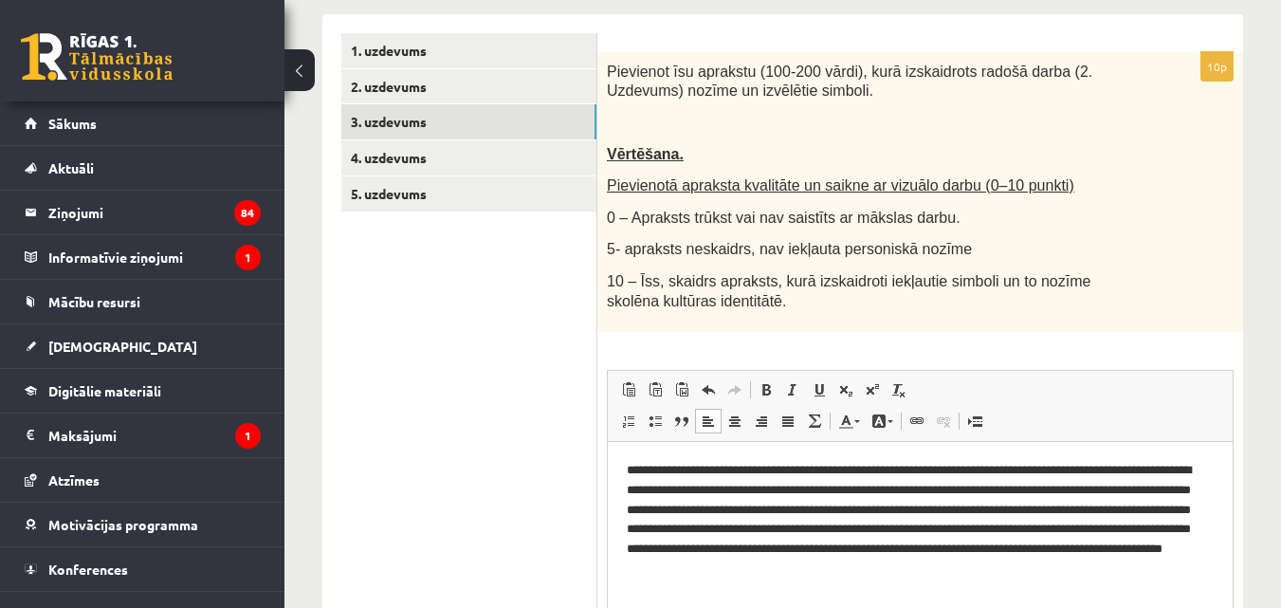
scroll to position [333, 0]
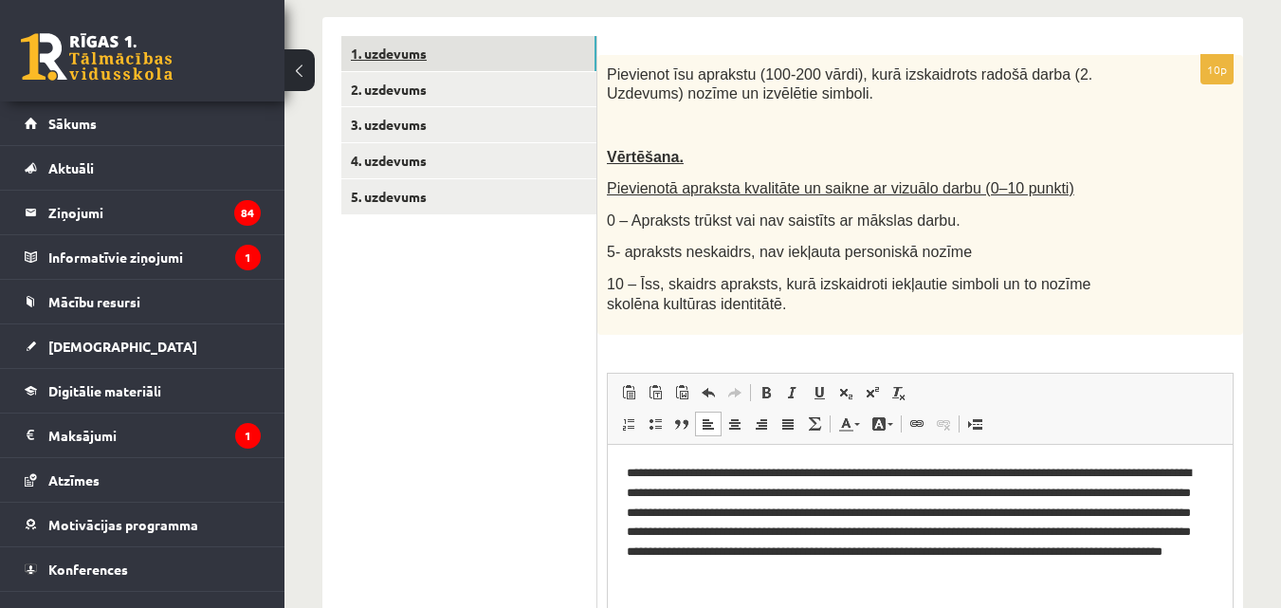
click at [487, 55] on link "1. uzdevums" at bounding box center [468, 53] width 255 height 35
click at [466, 88] on link "2. uzdevums" at bounding box center [468, 89] width 255 height 35
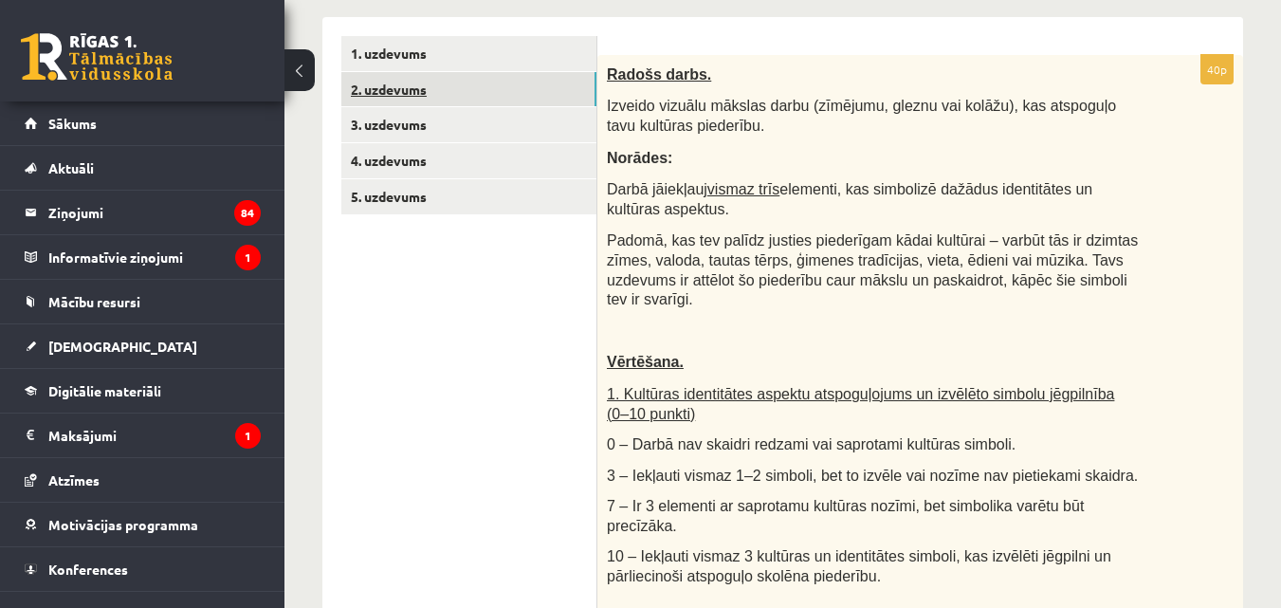
scroll to position [0, 0]
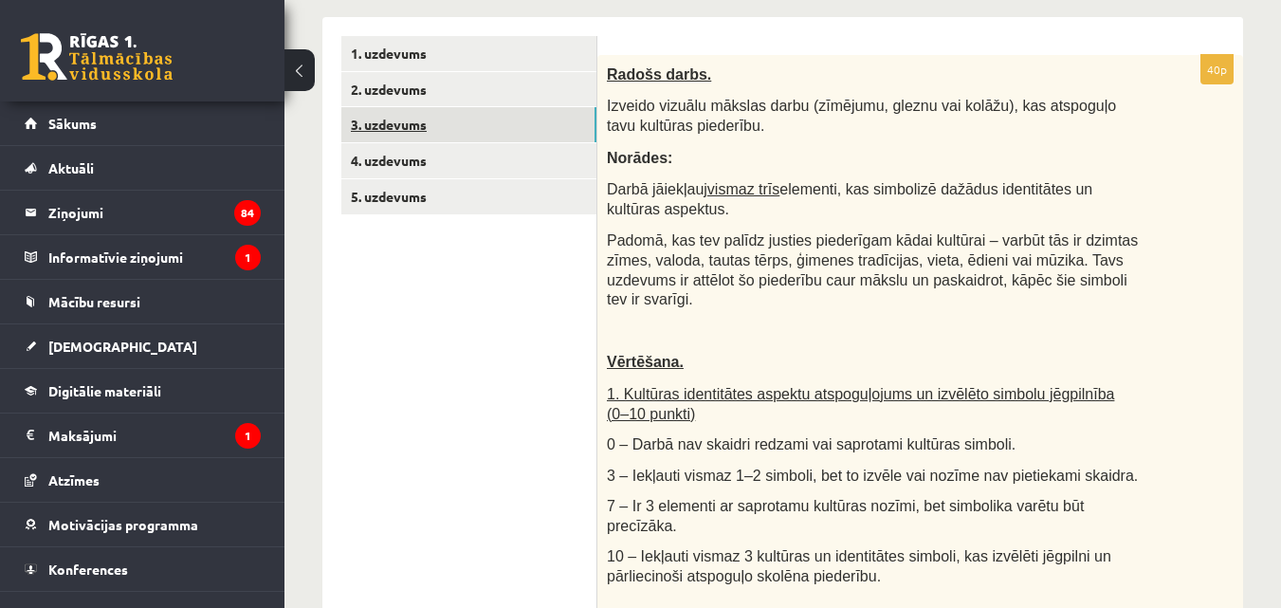
click at [430, 133] on link "3. uzdevums" at bounding box center [468, 124] width 255 height 35
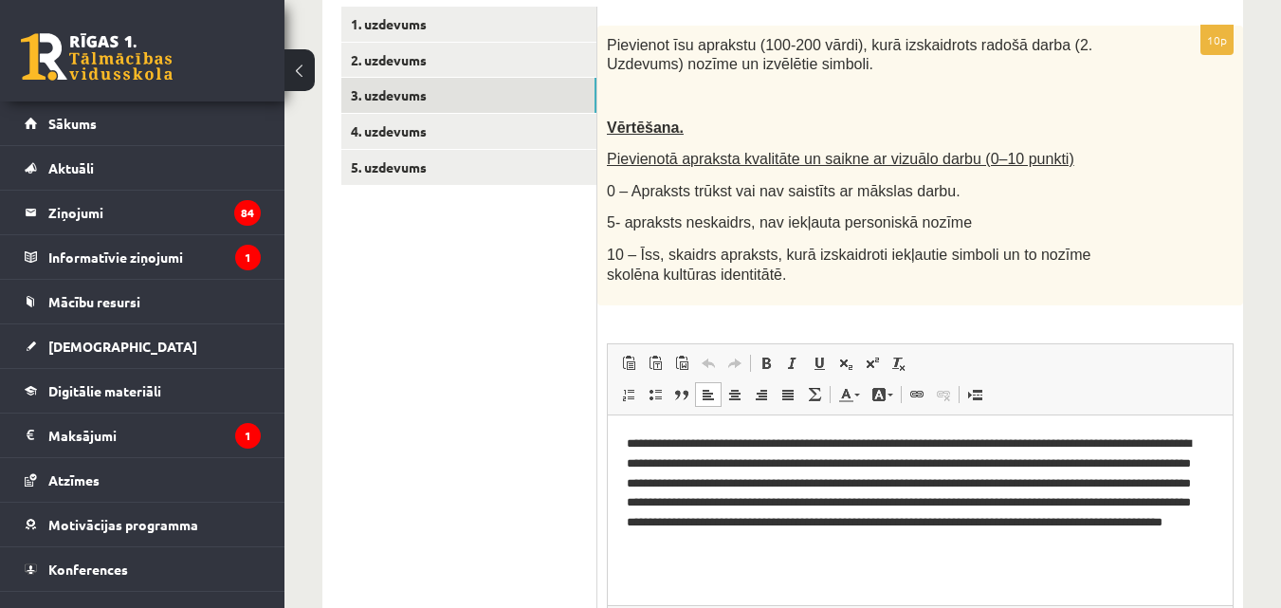
click at [1019, 549] on p "**********" at bounding box center [920, 493] width 587 height 119
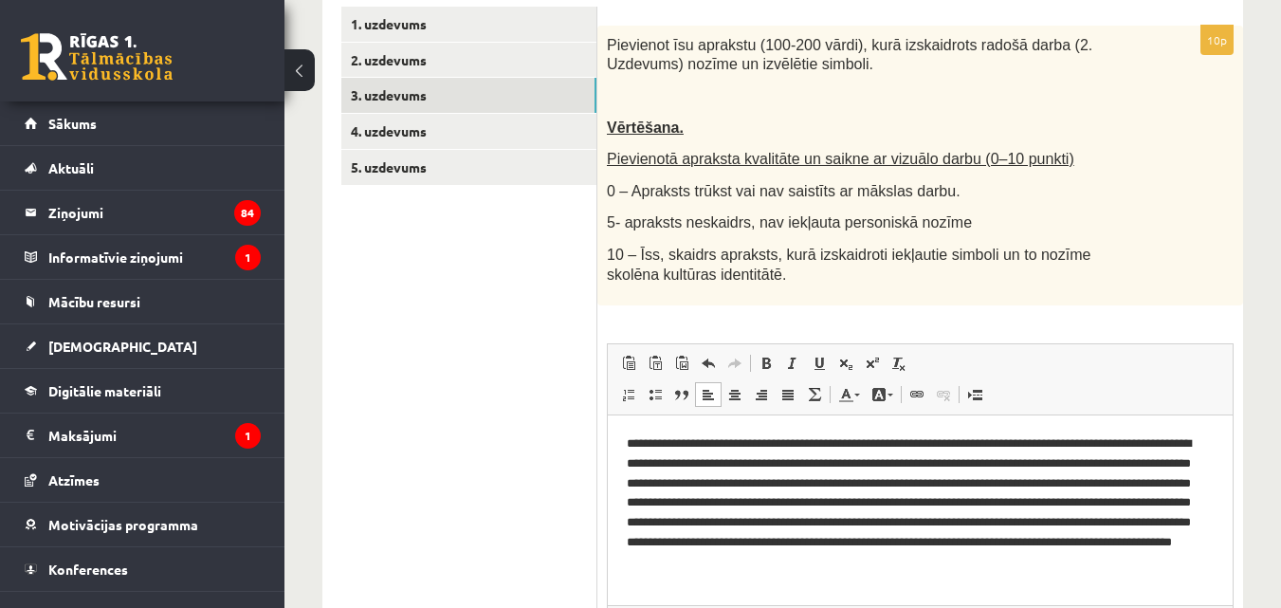
click at [1060, 557] on p "**********" at bounding box center [920, 503] width 587 height 138
click at [1210, 562] on p "**********" at bounding box center [920, 503] width 587 height 138
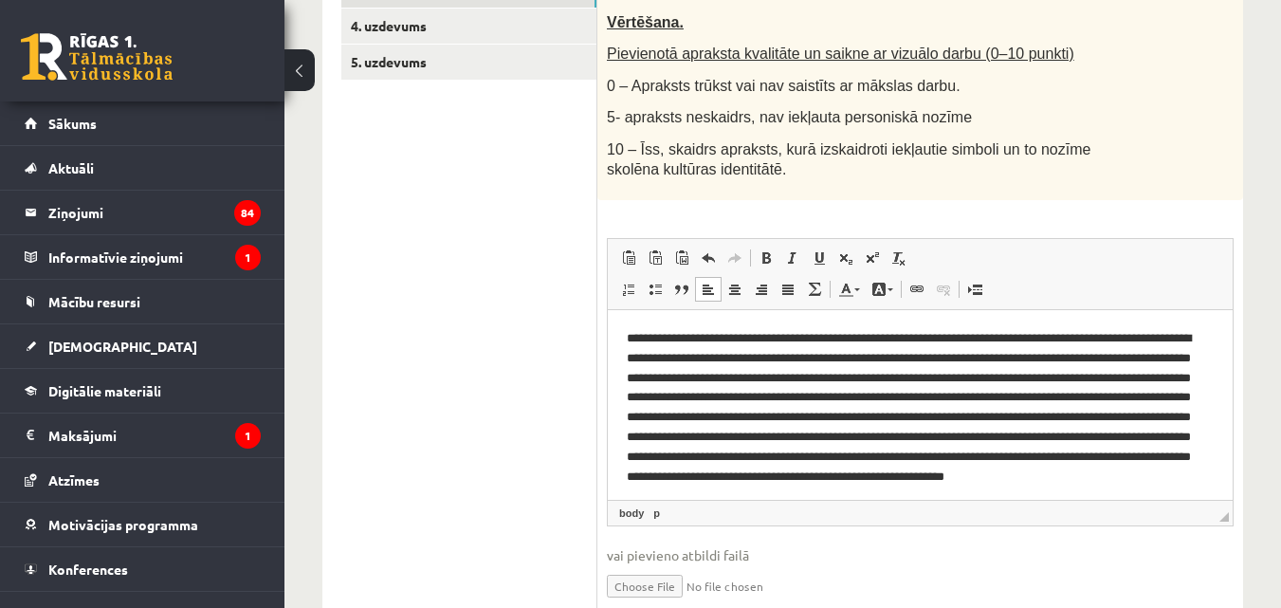
drag, startPoint x: 1222, startPoint y: 420, endPoint x: 1903, endPoint y: 679, distance: 728.6
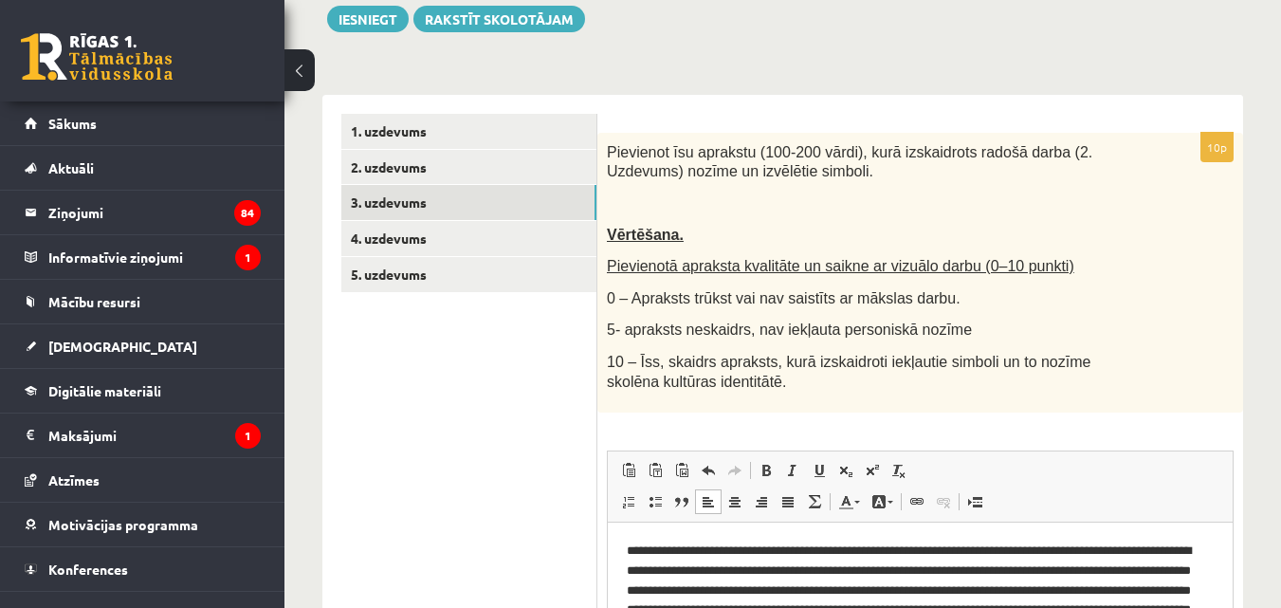
scroll to position [229, 0]
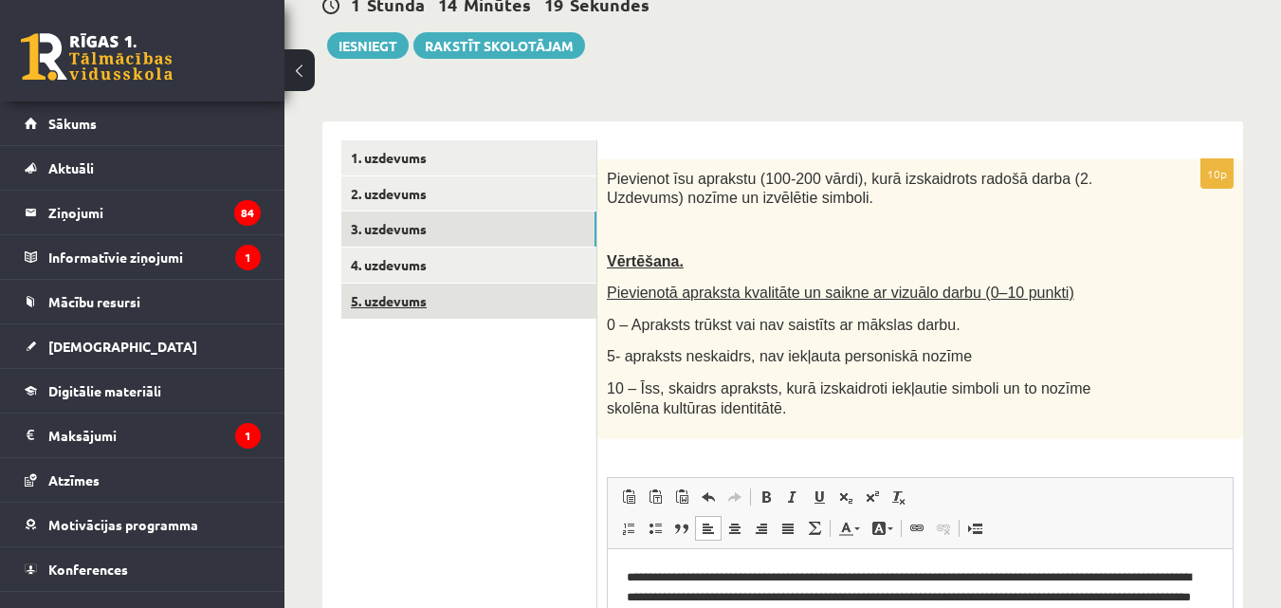
click at [396, 291] on link "5. uzdevums" at bounding box center [468, 301] width 255 height 35
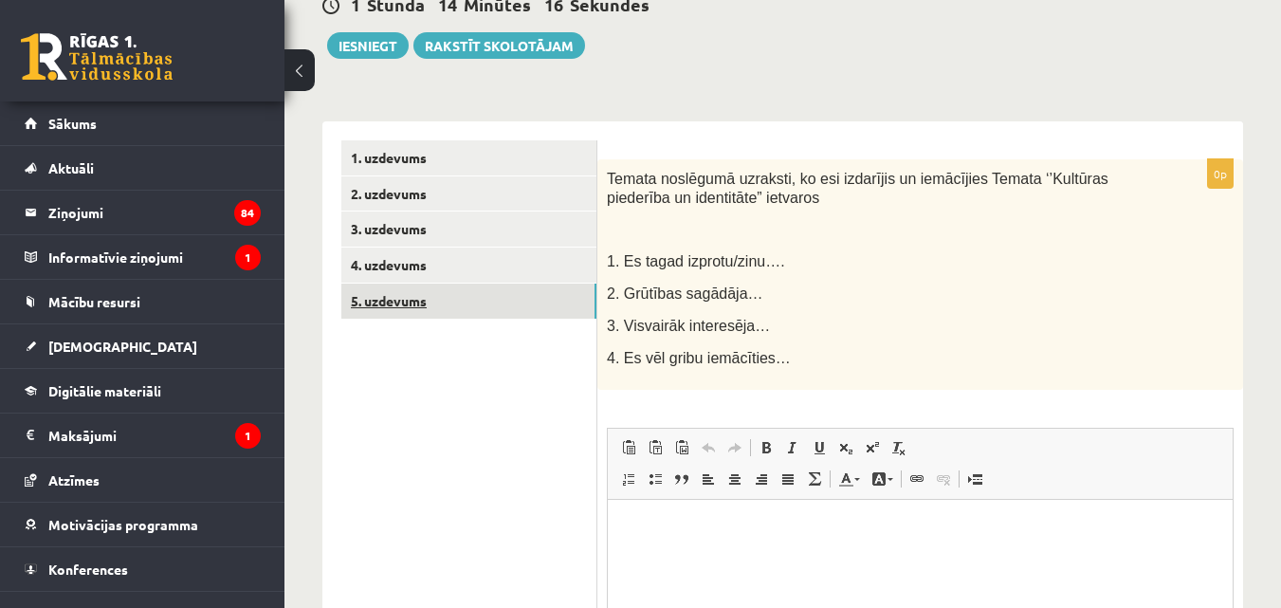
scroll to position [0, 0]
click at [738, 508] on html at bounding box center [920, 528] width 625 height 58
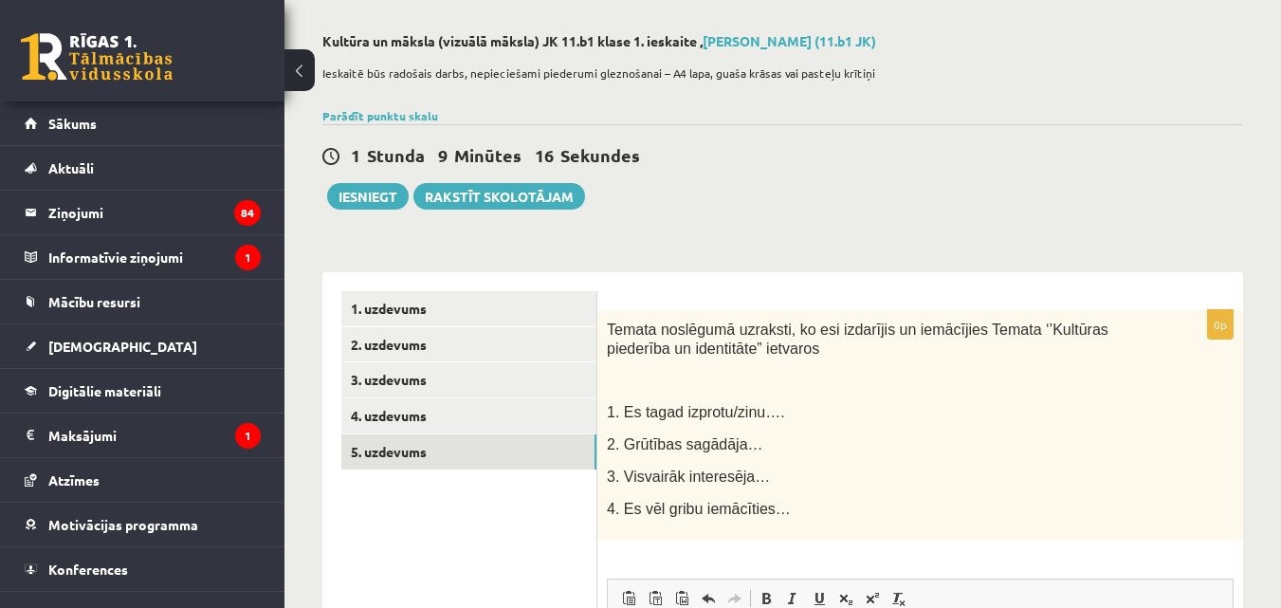
scroll to position [64, 0]
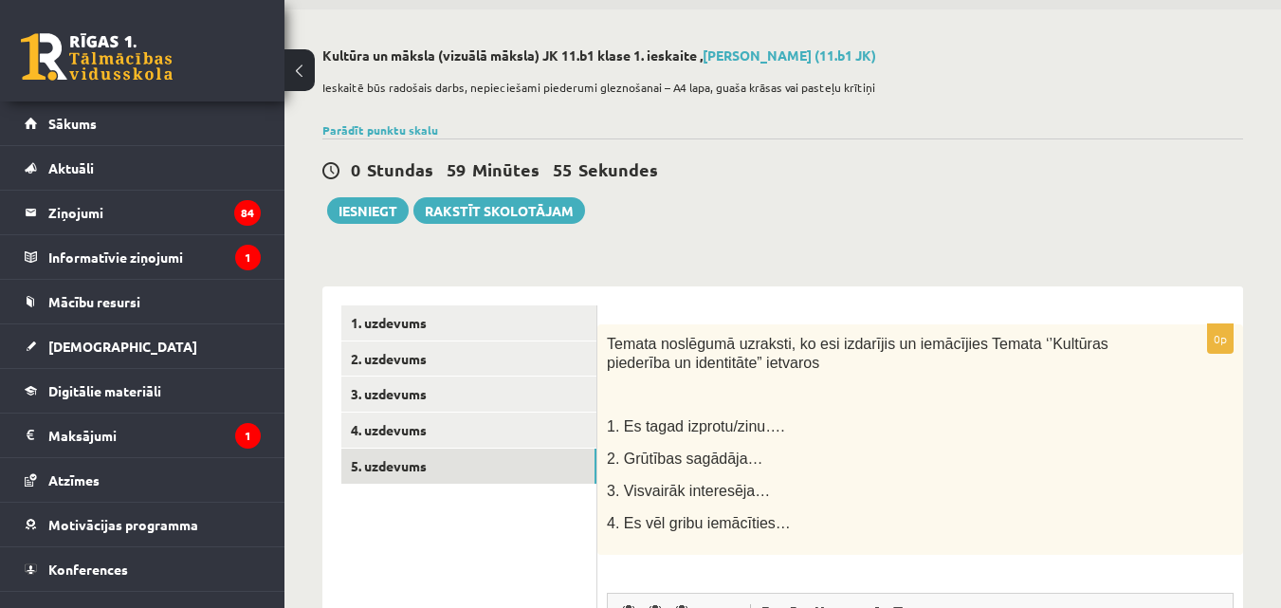
click at [501, 81] on p "Ieskaitē būs radošais darbs, nepieciešami piederumi gleznošanai – A4 lapa, guaš…" at bounding box center [777, 87] width 911 height 17
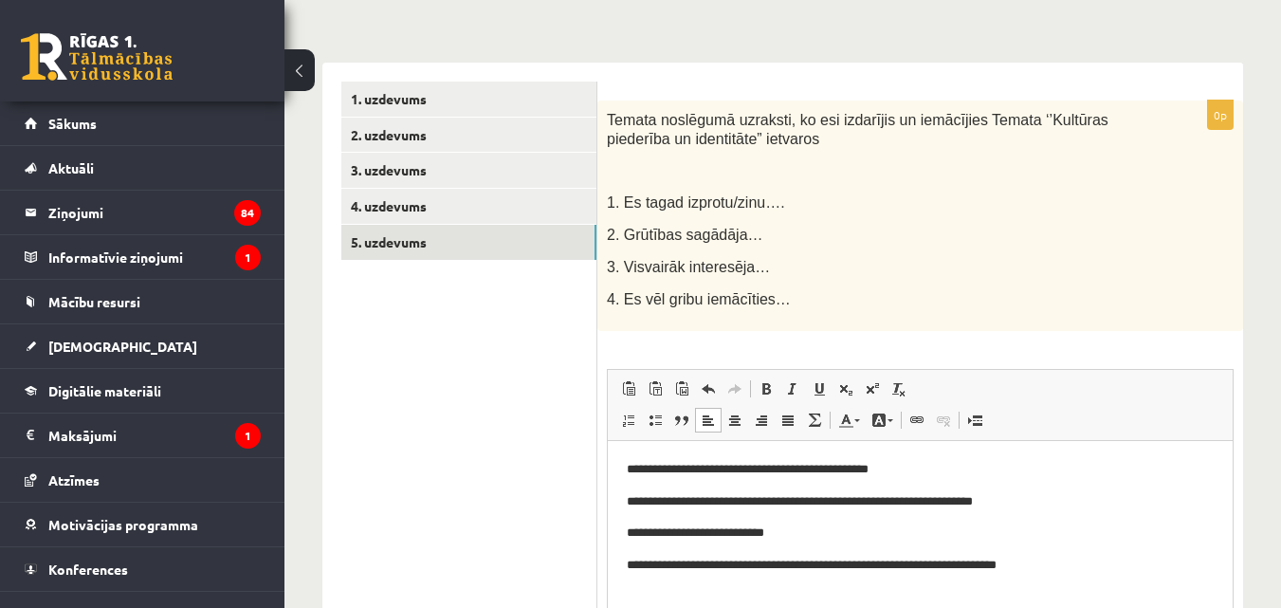
scroll to position [0, 0]
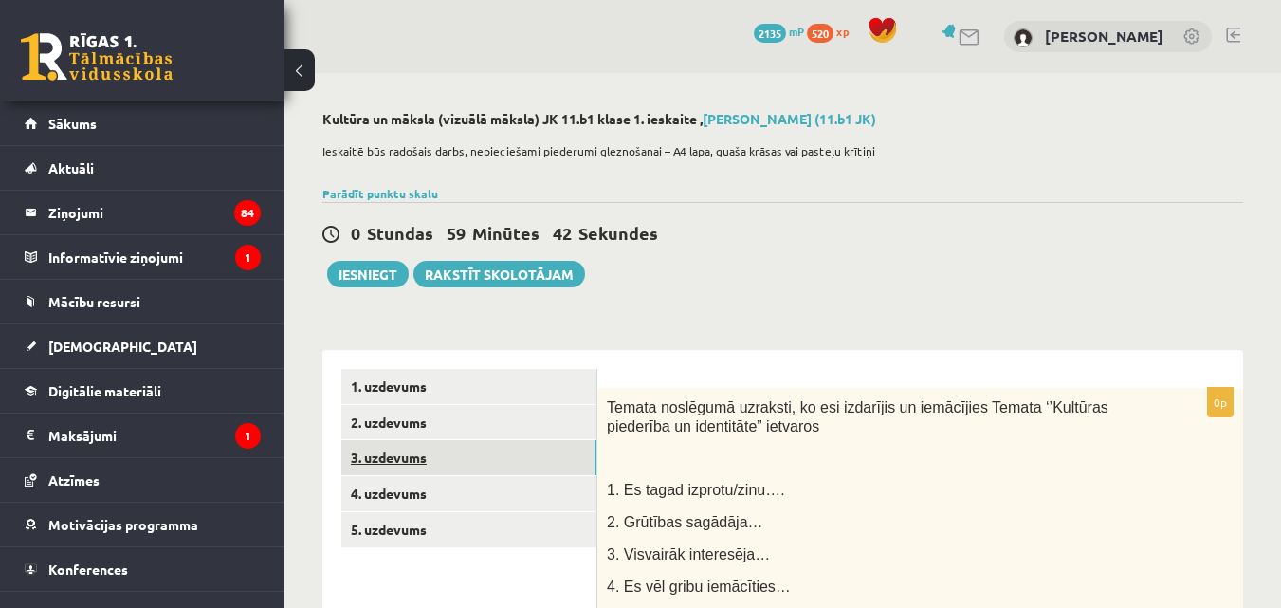
click at [396, 442] on link "3. uzdevums" at bounding box center [468, 457] width 255 height 35
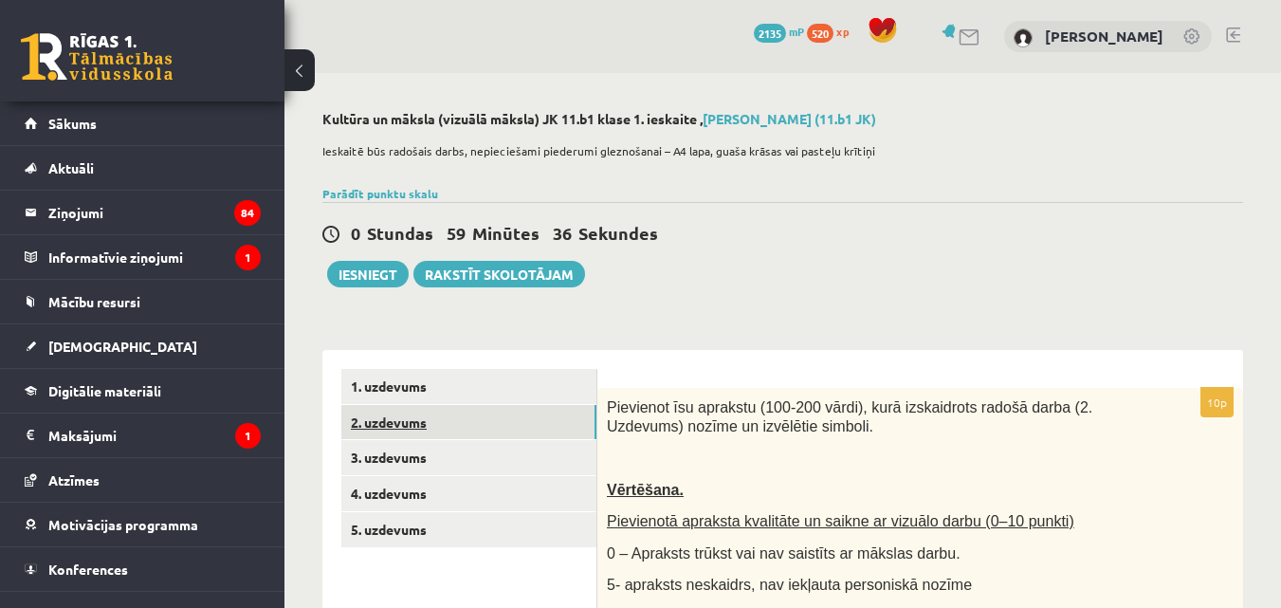
click at [466, 422] on link "2. uzdevums" at bounding box center [468, 422] width 255 height 35
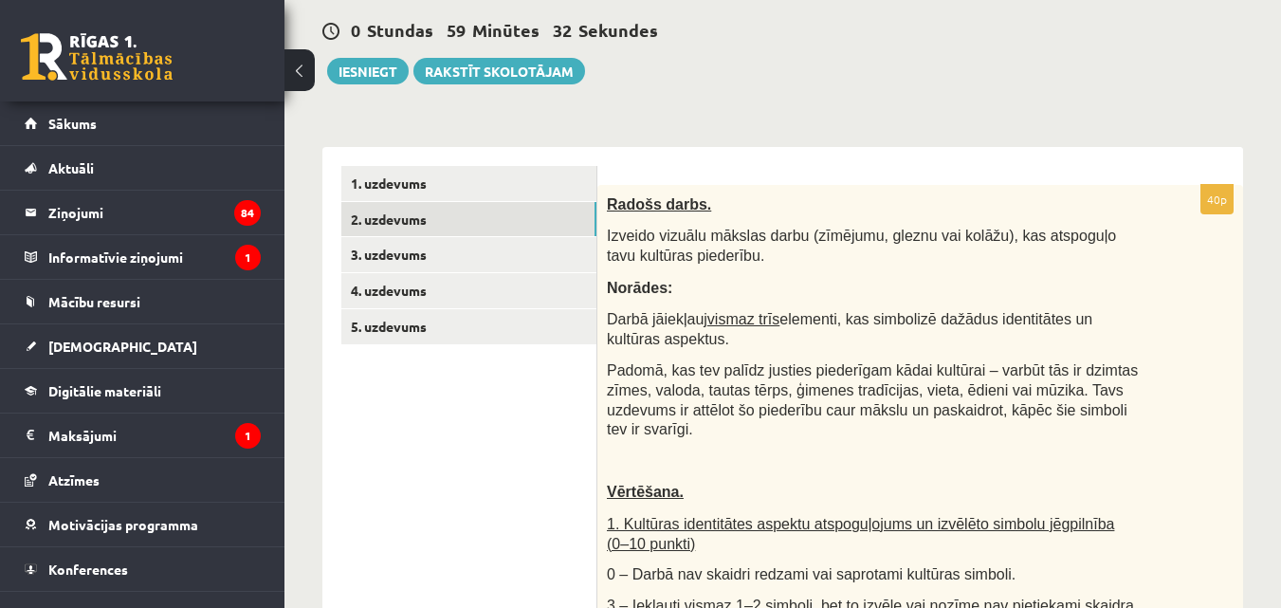
scroll to position [162, 0]
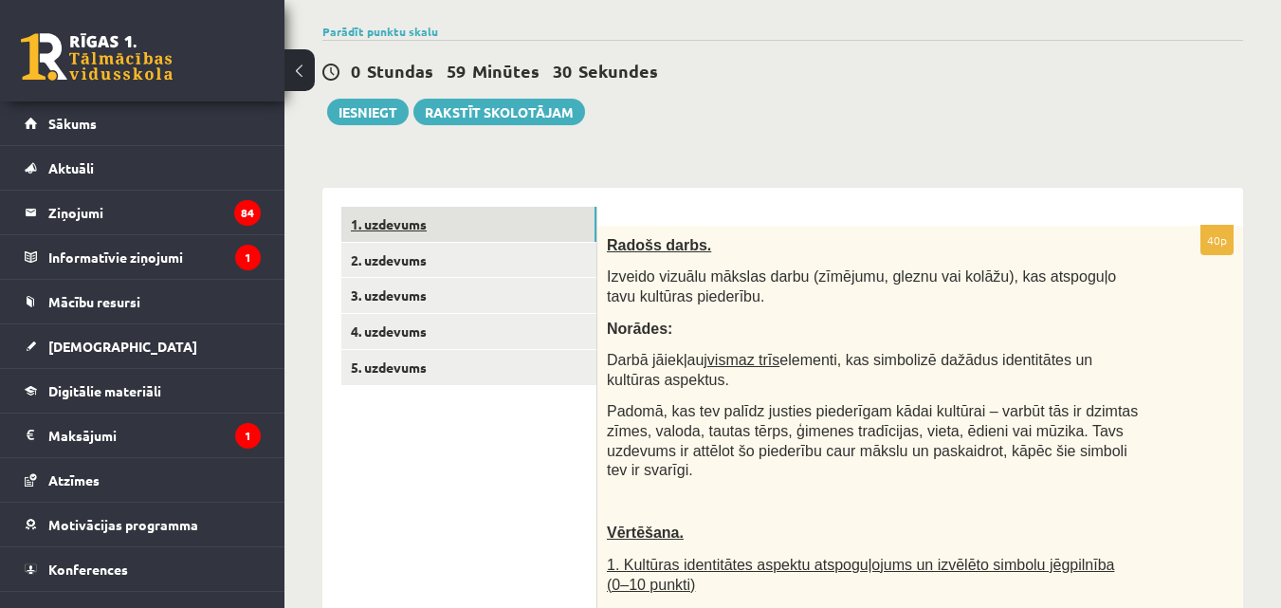
click at [540, 213] on link "1. uzdevums" at bounding box center [468, 224] width 255 height 35
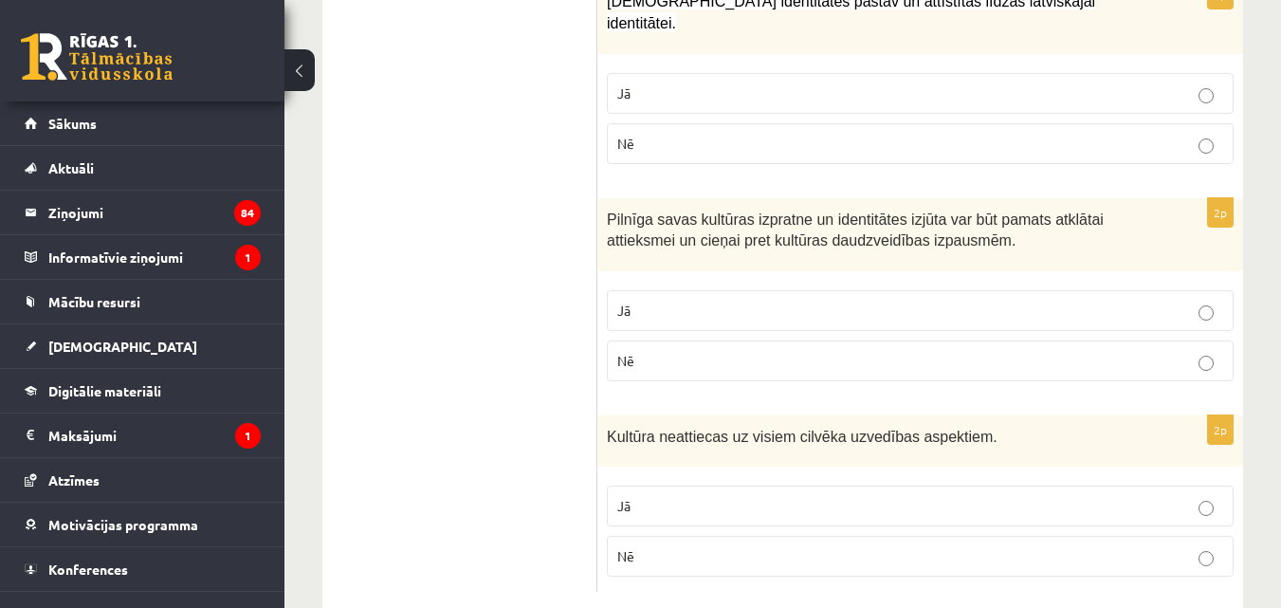
scroll to position [0, 0]
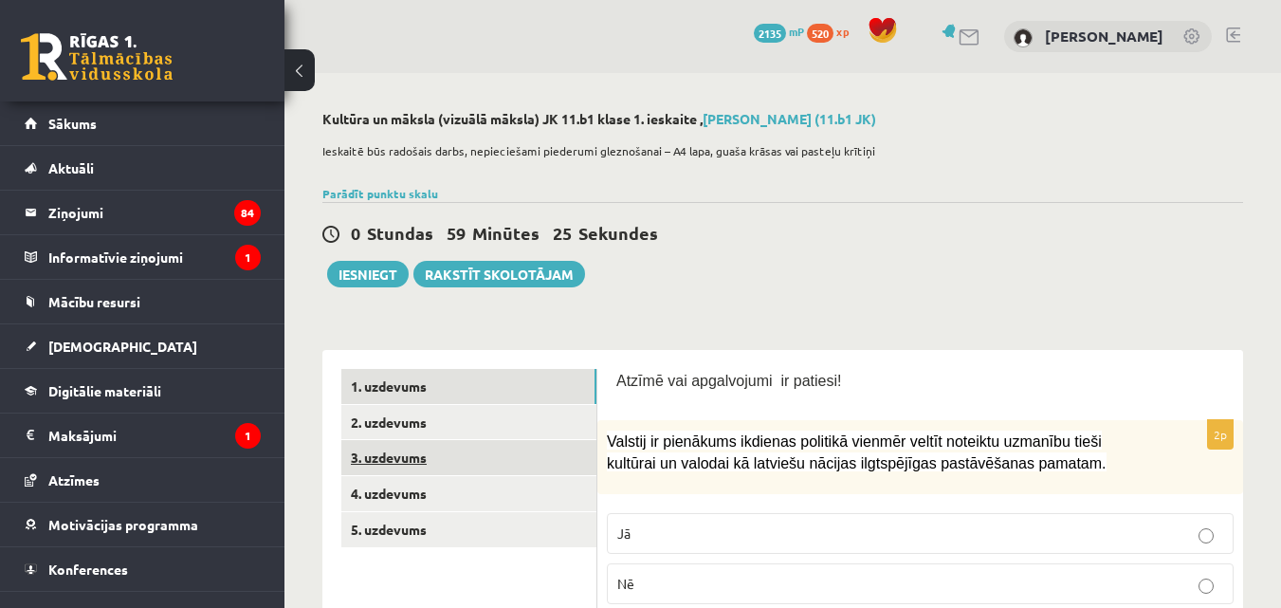
click at [448, 468] on link "3. uzdevums" at bounding box center [468, 457] width 255 height 35
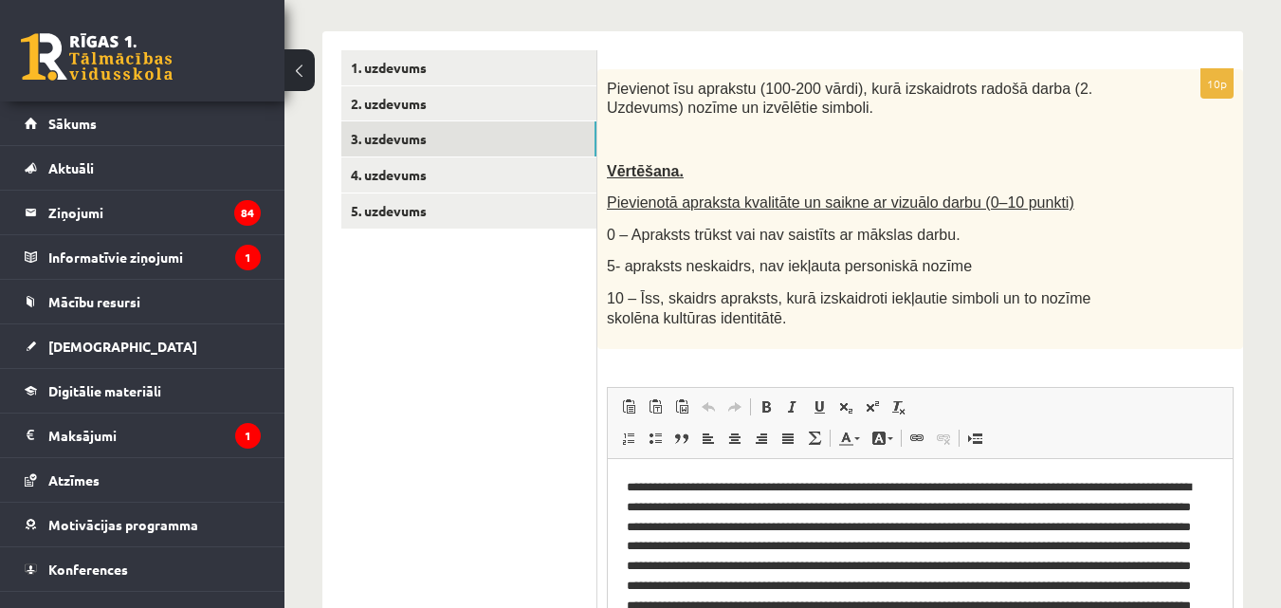
scroll to position [317, 0]
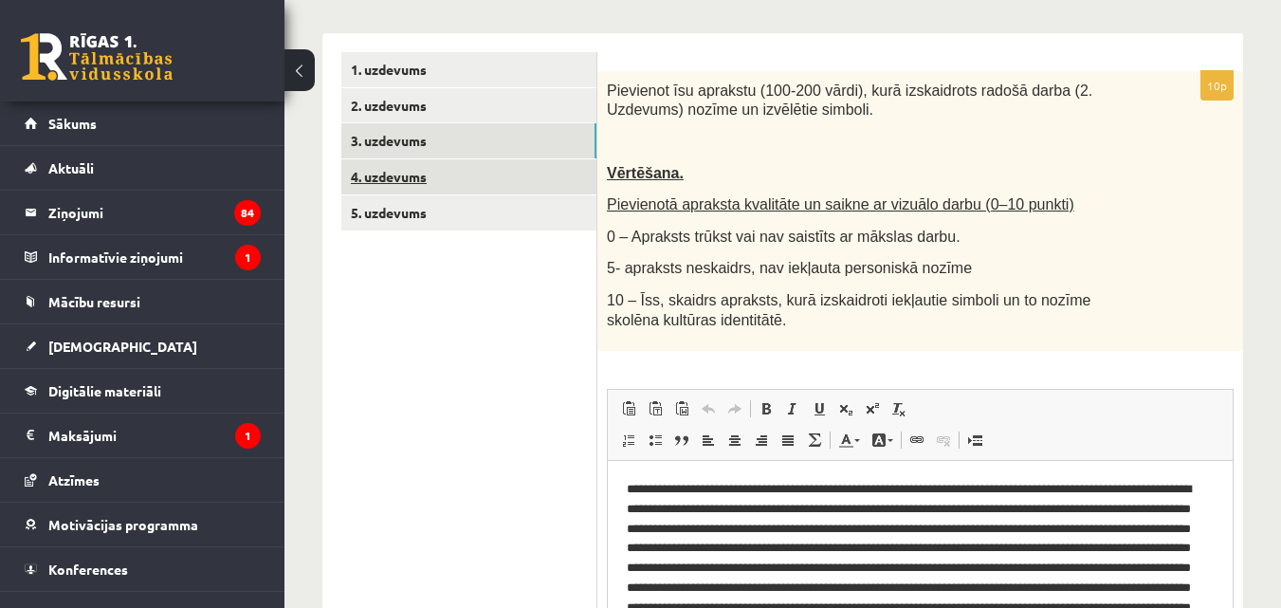
click at [431, 162] on link "4. uzdevums" at bounding box center [468, 176] width 255 height 35
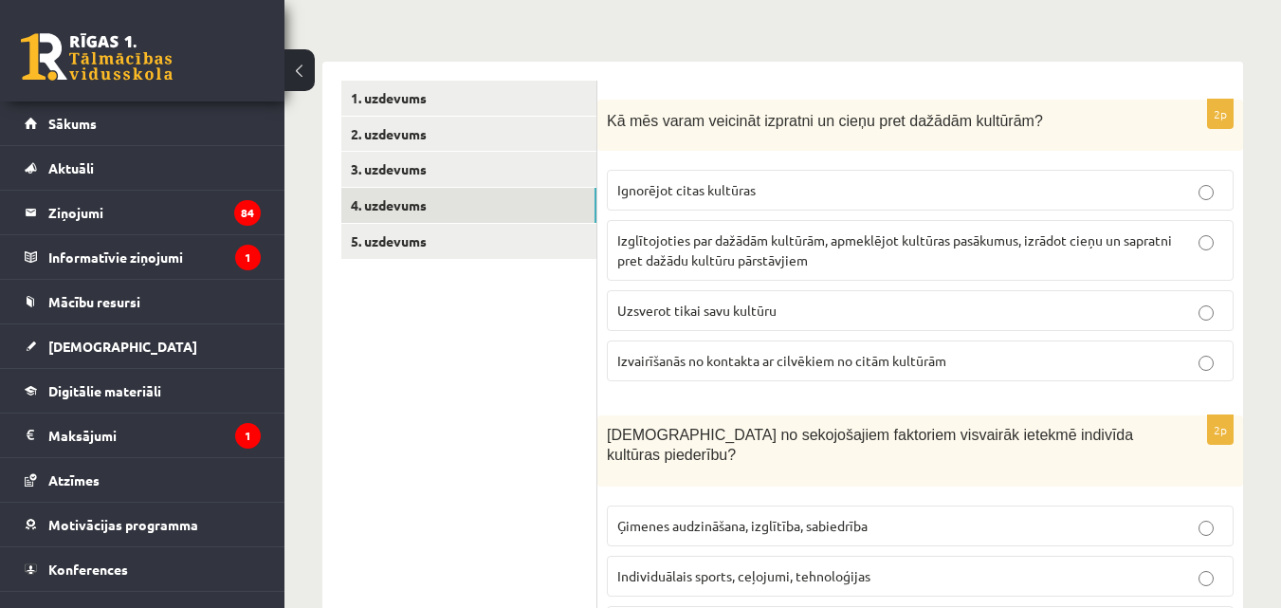
scroll to position [283, 0]
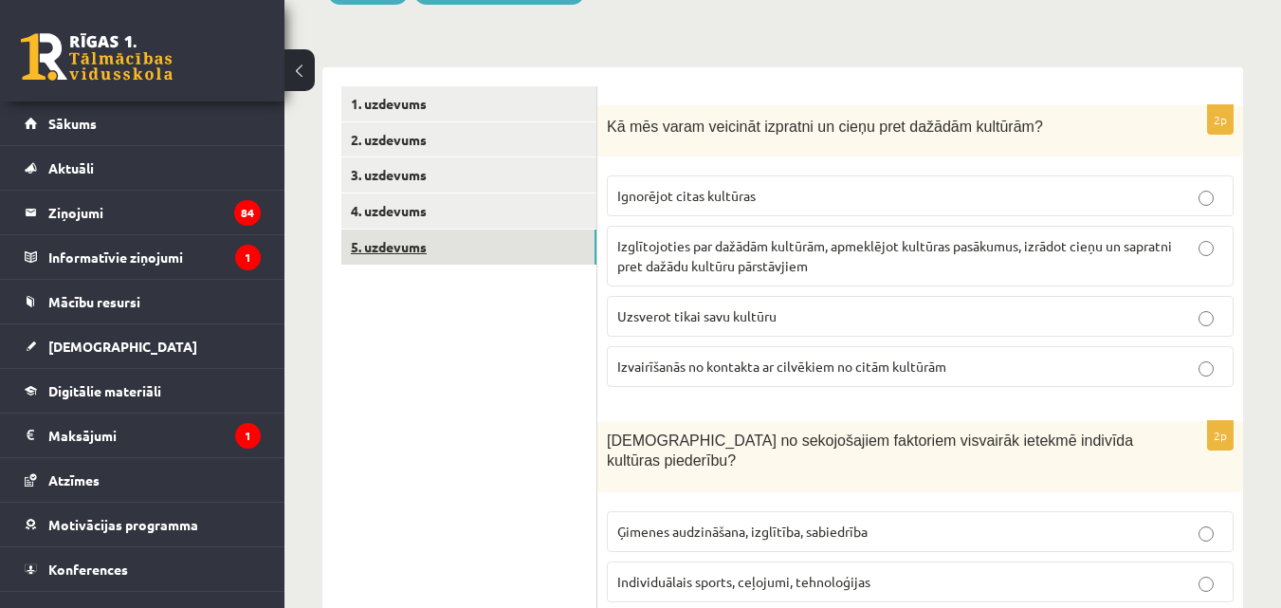
click at [442, 245] on link "5. uzdevums" at bounding box center [468, 247] width 255 height 35
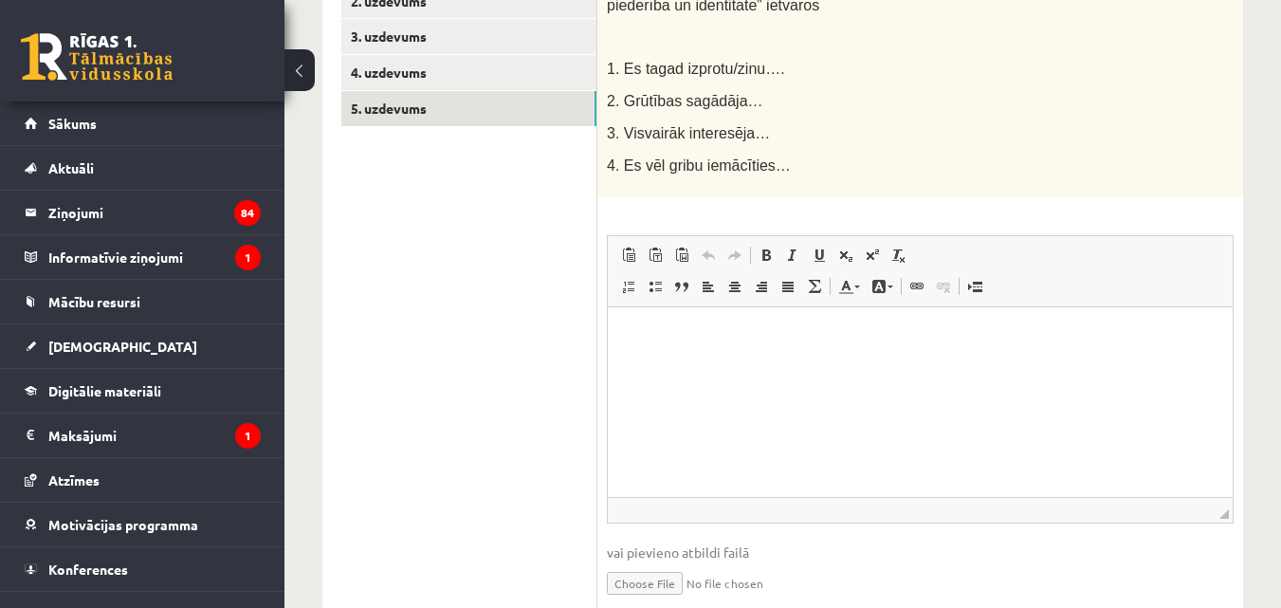
scroll to position [401, 0]
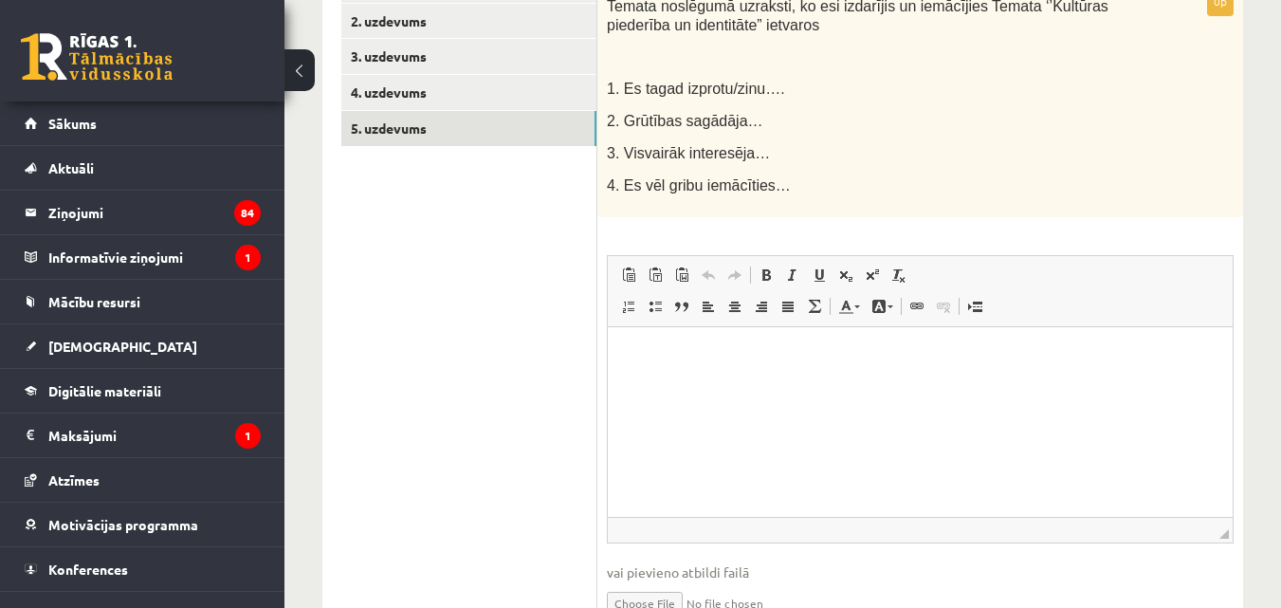
click at [653, 384] on html at bounding box center [920, 355] width 625 height 58
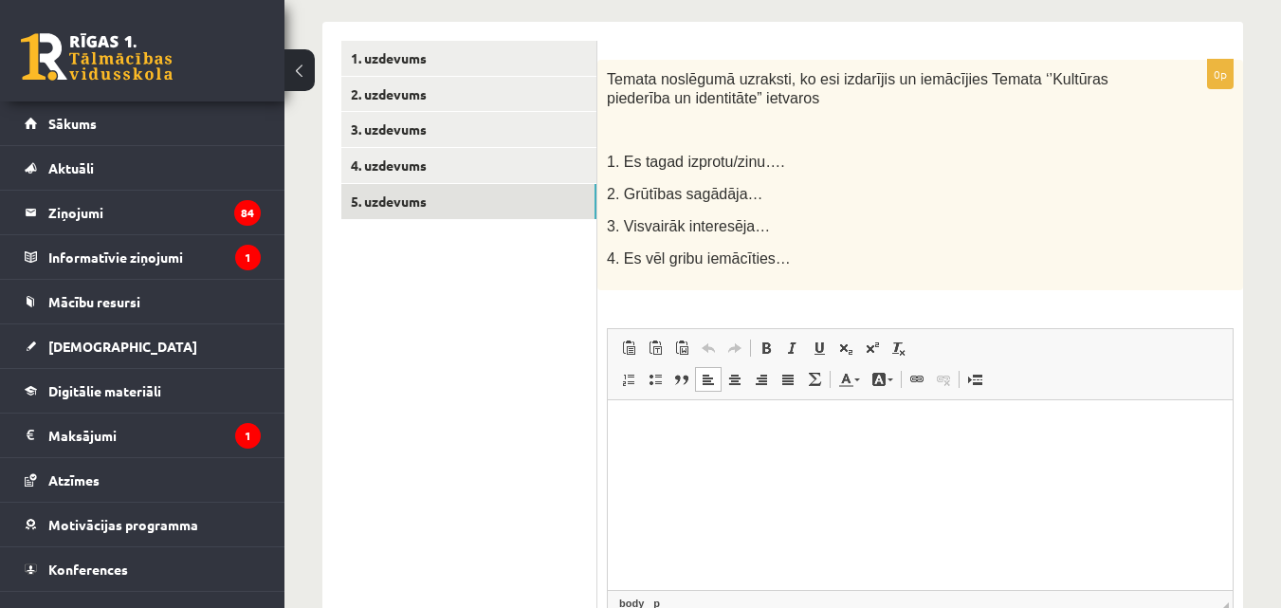
scroll to position [364, 0]
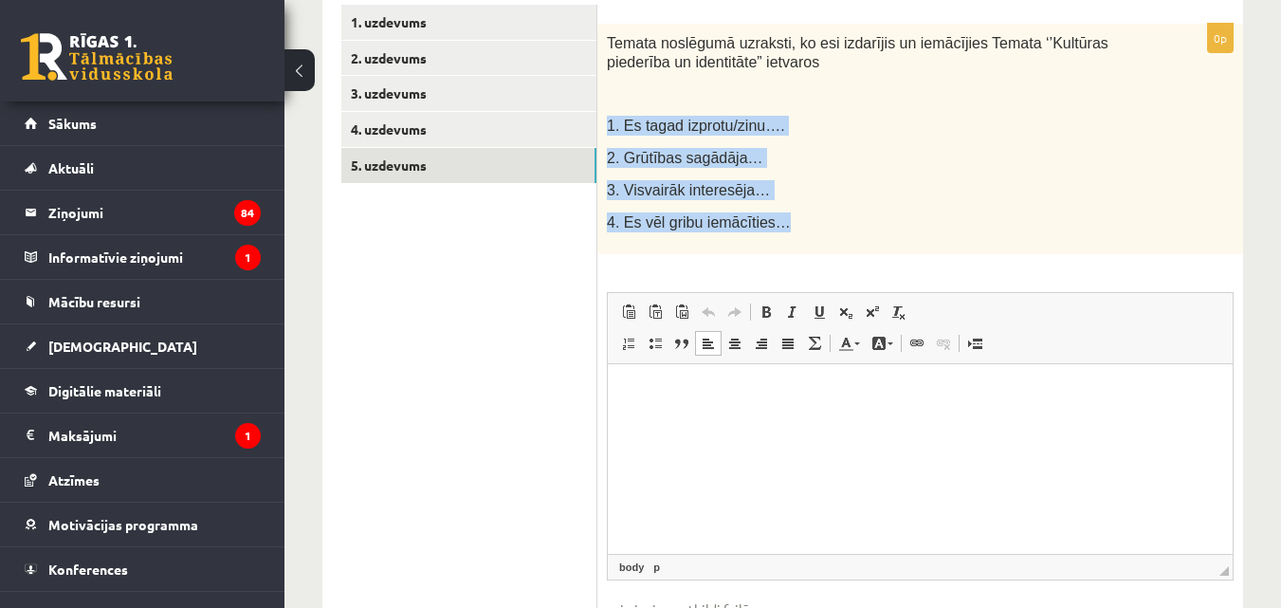
drag, startPoint x: 606, startPoint y: 122, endPoint x: 801, endPoint y: 248, distance: 232.6
click at [801, 248] on div "Temata noslēgumā uzraksti, ko esi izdarījis un iemācījies Temata ‘’Kultūras pie…" at bounding box center [921, 139] width 646 height 230
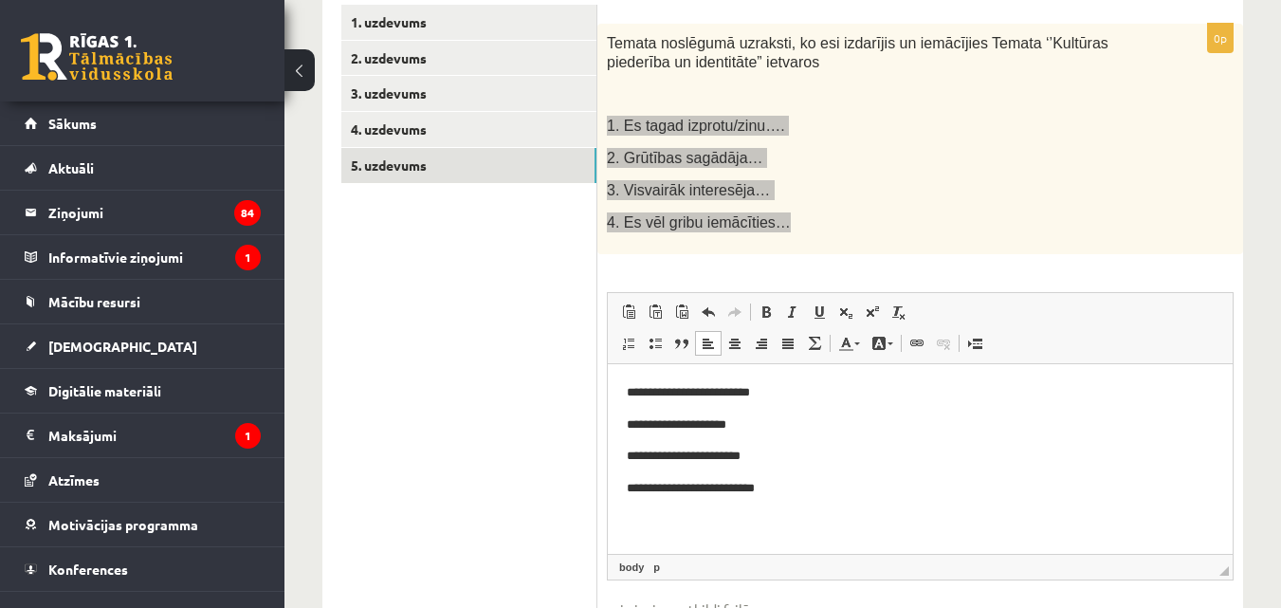
click at [789, 389] on p "**********" at bounding box center [920, 392] width 587 height 20
click at [781, 420] on p "**********" at bounding box center [920, 424] width 587 height 20
click at [800, 479] on p "**********" at bounding box center [920, 488] width 587 height 20
click at [790, 463] on p "**********" at bounding box center [920, 456] width 587 height 20
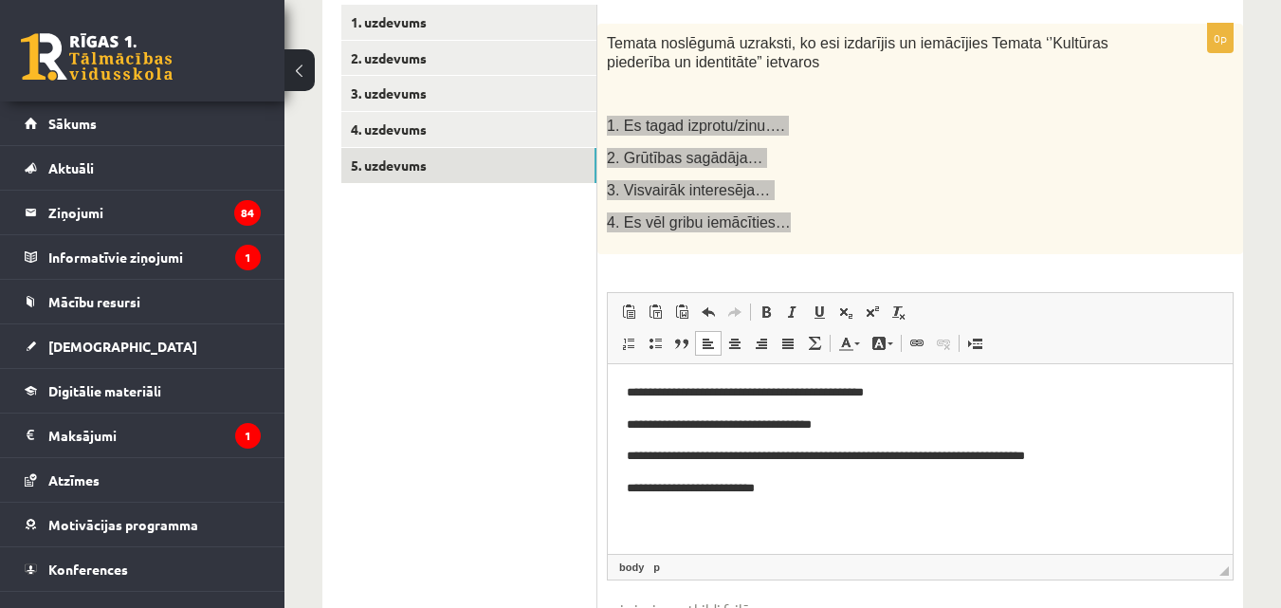
click at [824, 509] on html "**********" at bounding box center [920, 440] width 625 height 154
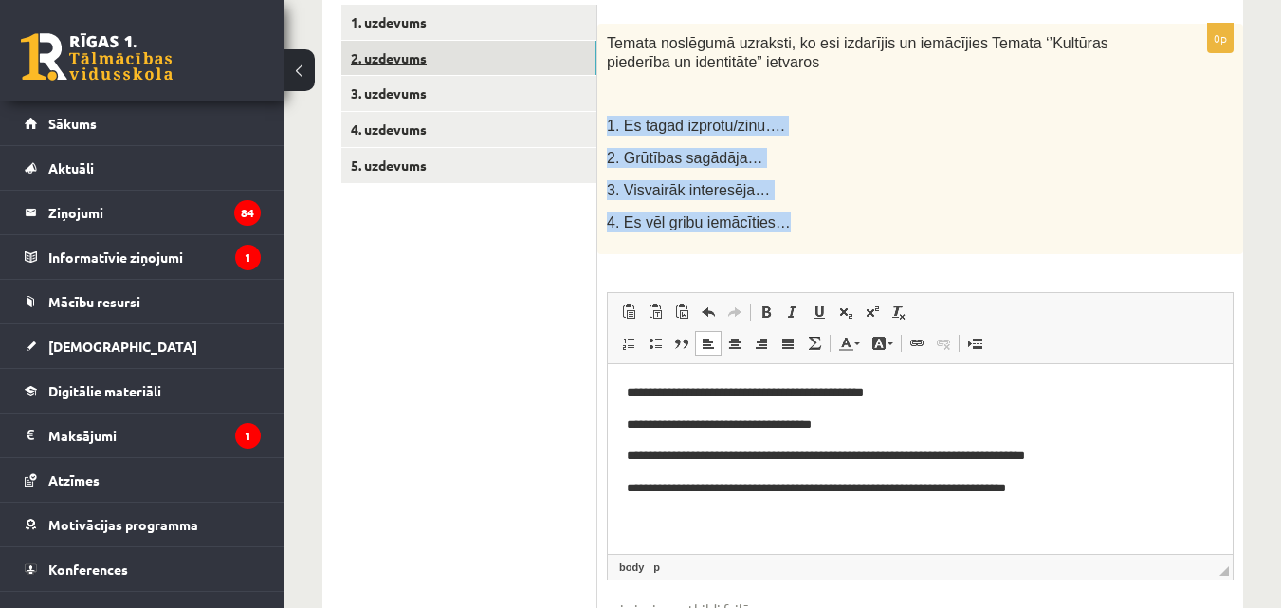
click at [416, 70] on link "2. uzdevums" at bounding box center [468, 58] width 255 height 35
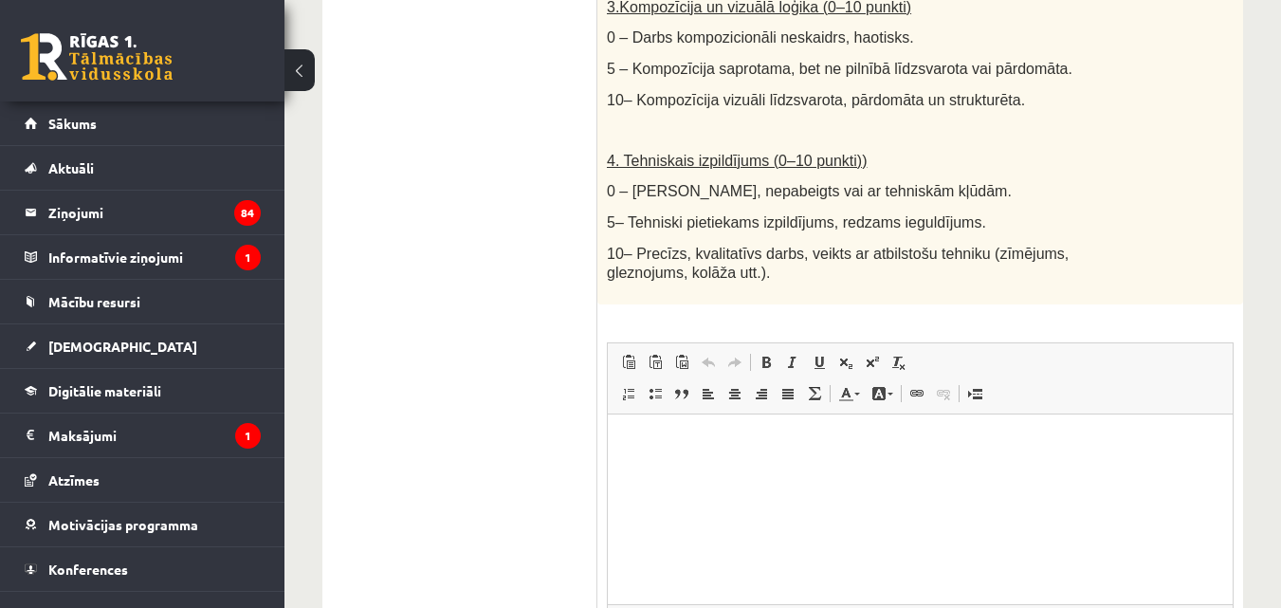
scroll to position [1196, 0]
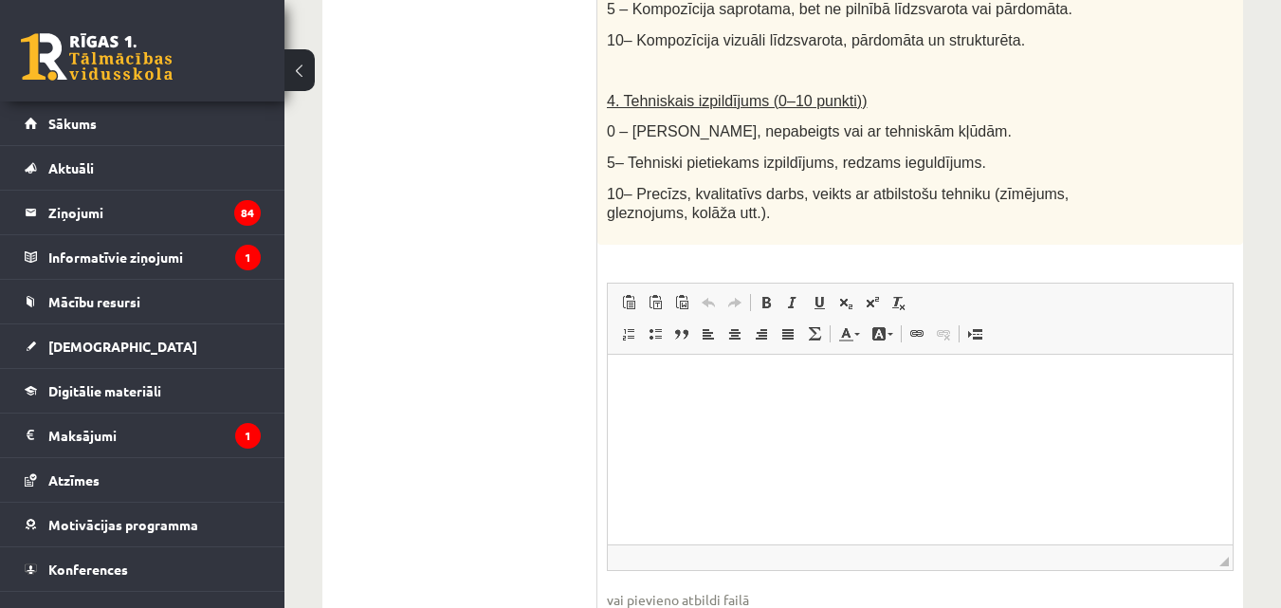
type input "**********"
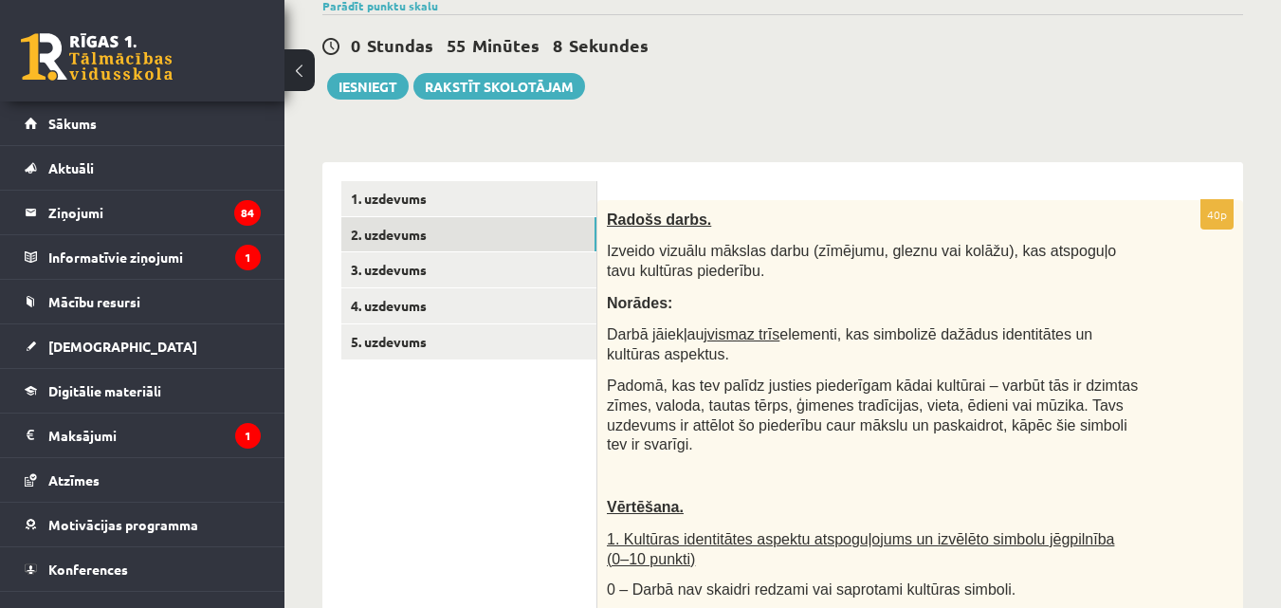
scroll to position [175, 0]
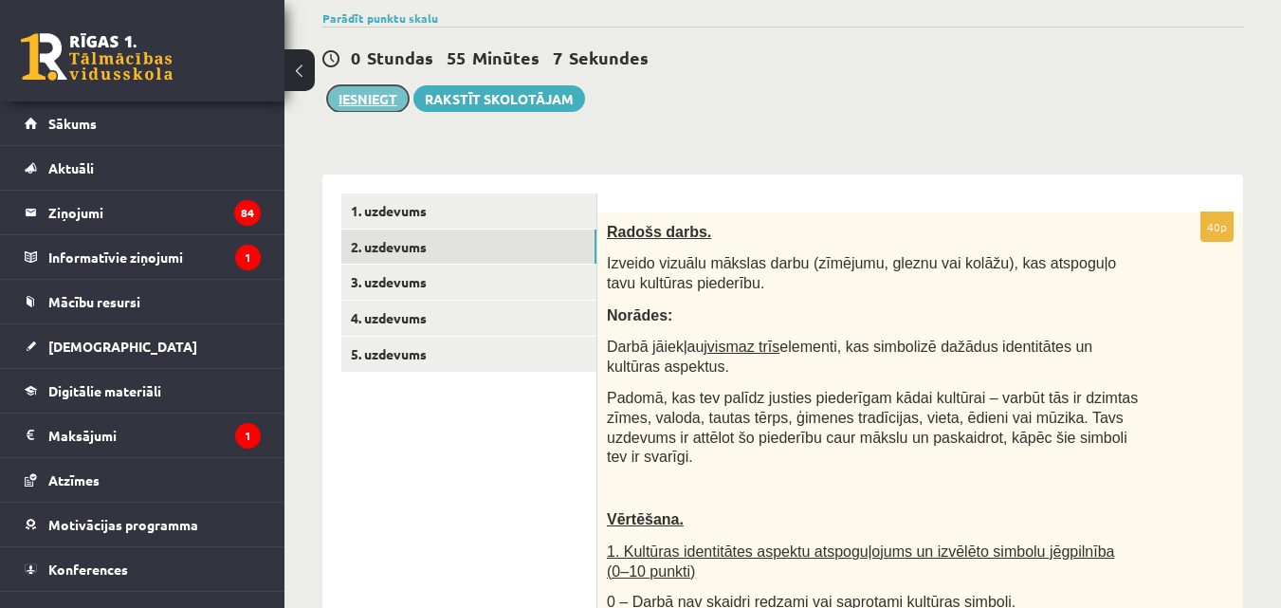
click at [367, 93] on button "Iesniegt" at bounding box center [368, 98] width 82 height 27
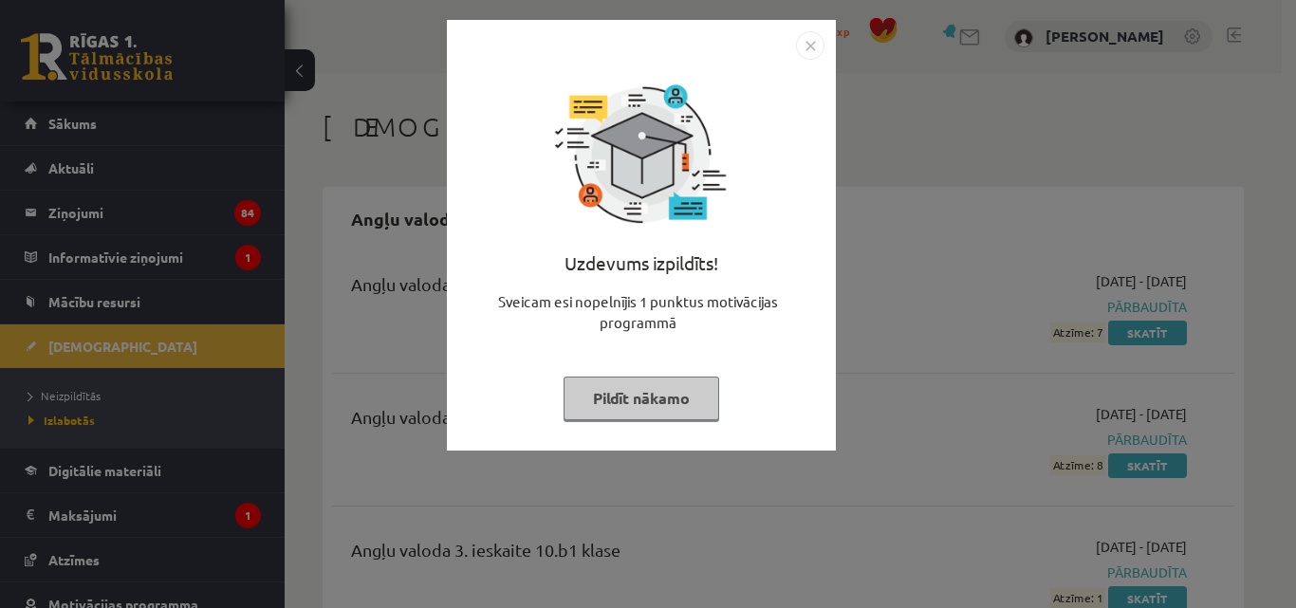
click at [807, 35] on img "Close" at bounding box center [810, 45] width 28 height 28
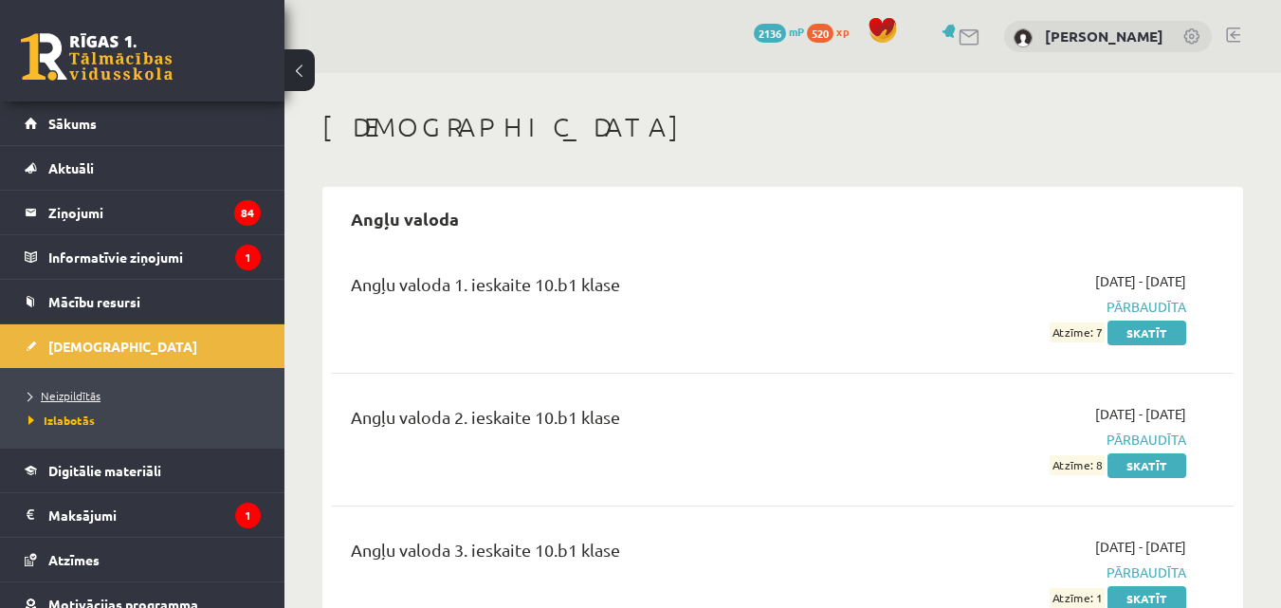
click at [94, 396] on span "Neizpildītās" at bounding box center [64, 395] width 72 height 15
